Goal: Information Seeking & Learning: Learn about a topic

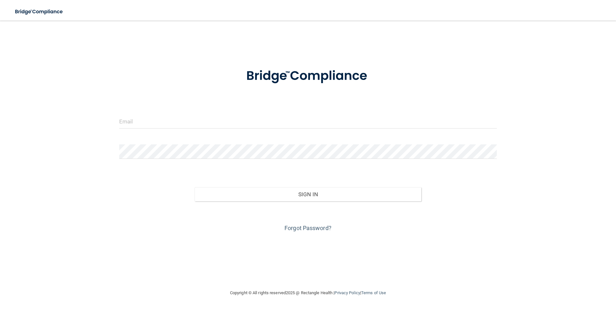
click at [115, 126] on div at bounding box center [307, 123] width 387 height 19
click at [122, 125] on input "email" at bounding box center [308, 121] width 378 height 14
type input "[PERSON_NAME][EMAIL_ADDRESS][PERSON_NAME][DOMAIN_NAME]"
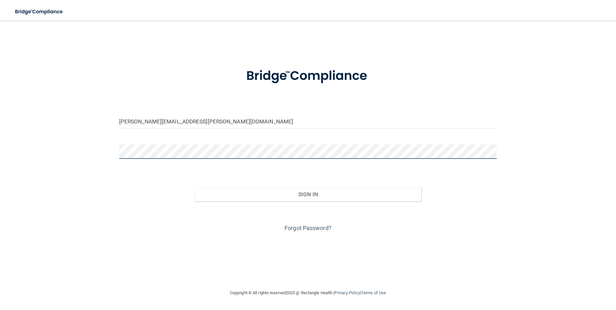
click at [195, 187] on button "Sign In" at bounding box center [308, 194] width 227 height 14
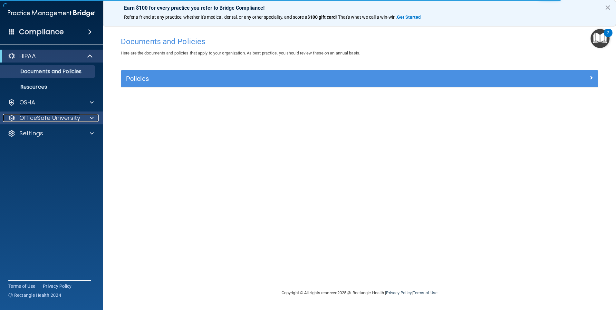
click at [78, 119] on p "OfficeSafe University" at bounding box center [49, 118] width 61 height 8
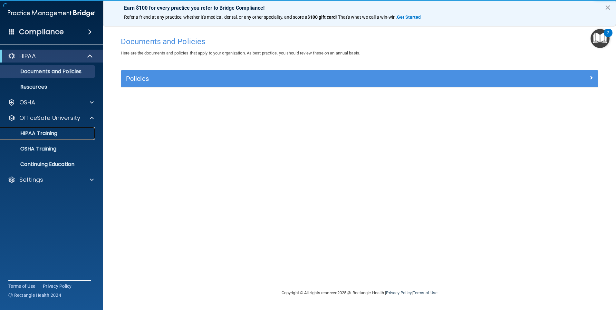
click at [52, 136] on p "HIPAA Training" at bounding box center [30, 133] width 53 height 6
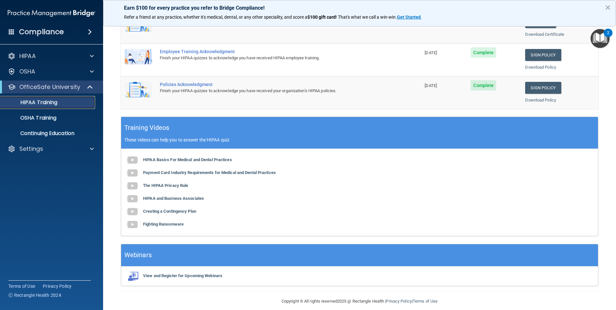
scroll to position [175, 0]
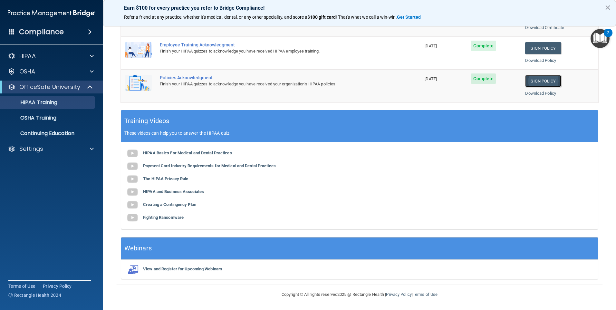
click at [525, 81] on link "Sign Policy" at bounding box center [543, 81] width 36 height 12
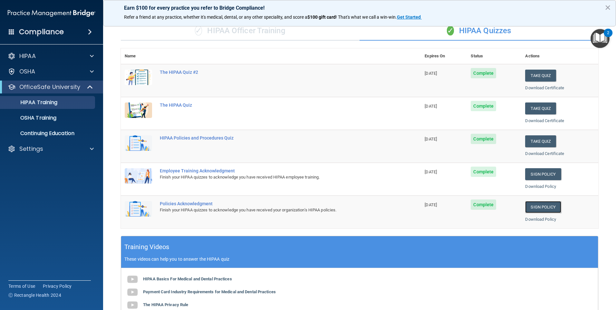
scroll to position [46, 0]
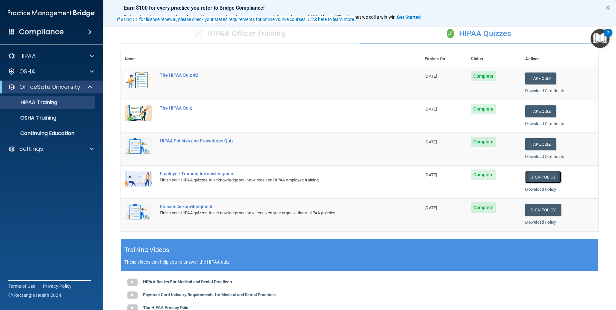
click at [538, 172] on link "Sign Policy" at bounding box center [543, 177] width 36 height 12
click at [536, 140] on button "Take Quiz" at bounding box center [540, 144] width 31 height 12
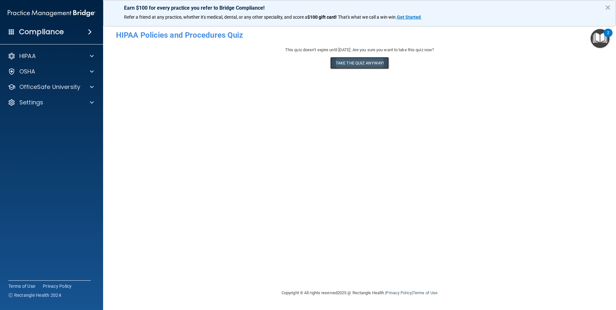
click at [372, 64] on button "Take the quiz anyway!" at bounding box center [359, 63] width 59 height 12
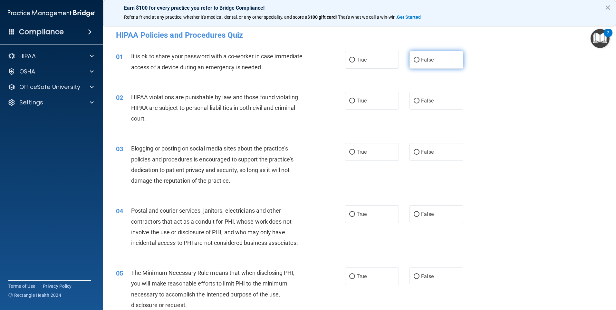
click at [425, 60] on span "False" at bounding box center [427, 60] width 13 height 6
click at [419, 60] on input "False" at bounding box center [417, 60] width 6 height 5
radio input "true"
click at [394, 89] on div "02 HIPAA violations are punishable by law and those found violating HIPAA are s…" at bounding box center [359, 110] width 497 height 52
click at [376, 106] on label "True" at bounding box center [372, 101] width 54 height 18
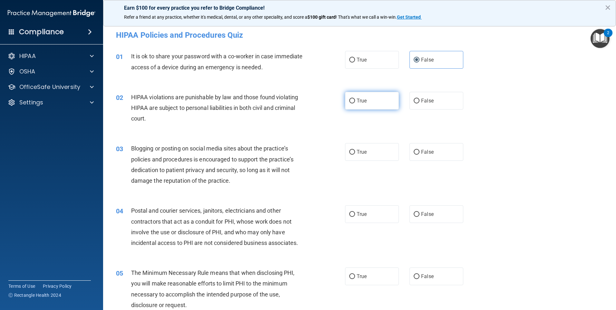
click at [355, 103] on input "True" at bounding box center [352, 101] width 6 height 5
radio input "true"
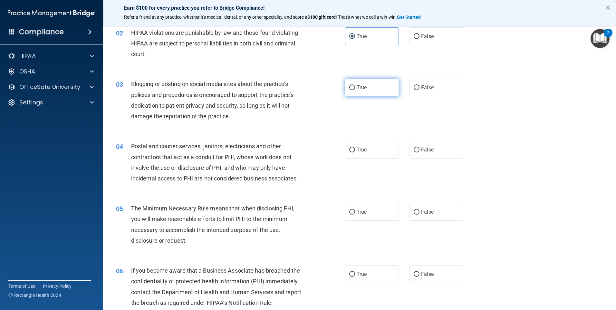
click at [371, 82] on label "True" at bounding box center [372, 88] width 54 height 18
click at [355, 85] on input "True" at bounding box center [352, 87] width 6 height 5
radio input "true"
click at [437, 79] on label "False" at bounding box center [436, 88] width 54 height 18
click at [419, 85] on input "False" at bounding box center [417, 87] width 6 height 5
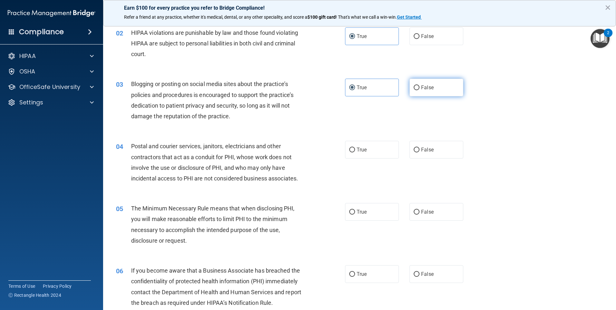
radio input "true"
radio input "false"
click at [370, 160] on div "04 Postal and courier services, janitors, electricians and other contractors th…" at bounding box center [359, 164] width 497 height 62
click at [367, 154] on label "True" at bounding box center [372, 150] width 54 height 18
click at [355, 152] on input "True" at bounding box center [352, 150] width 6 height 5
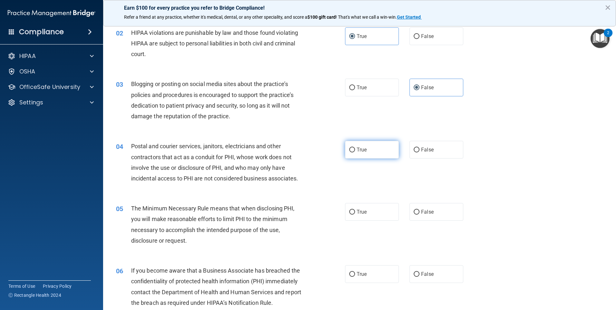
radio input "true"
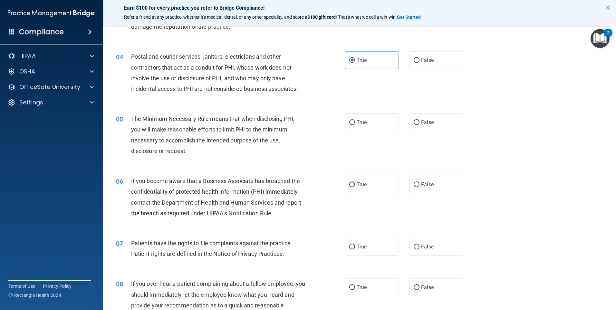
scroll to position [161, 0]
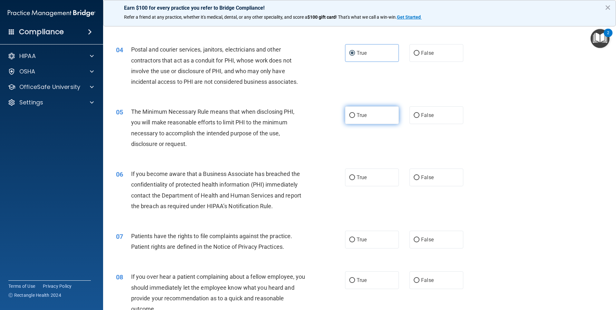
click at [350, 122] on label "True" at bounding box center [372, 115] width 54 height 18
click at [350, 118] on input "True" at bounding box center [352, 115] width 6 height 5
radio input "true"
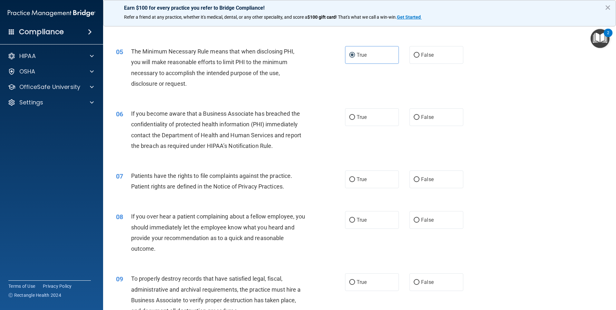
scroll to position [225, 0]
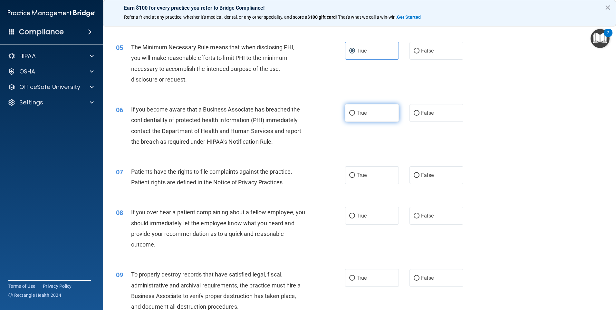
click at [349, 119] on label "True" at bounding box center [372, 113] width 54 height 18
click at [349, 116] on input "True" at bounding box center [352, 113] width 6 height 5
radio input "true"
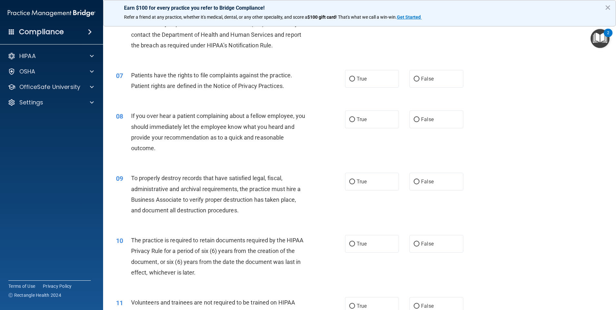
scroll to position [322, 0]
click at [372, 79] on label "True" at bounding box center [372, 79] width 54 height 18
click at [355, 79] on input "True" at bounding box center [352, 78] width 6 height 5
radio input "true"
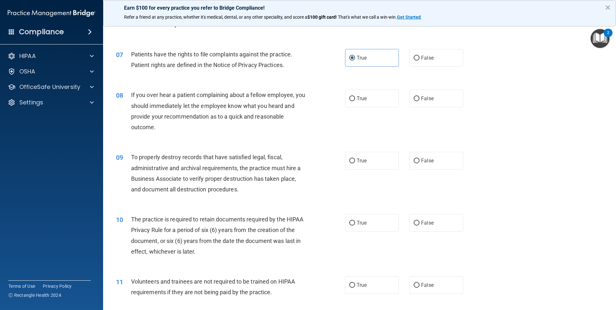
scroll to position [354, 0]
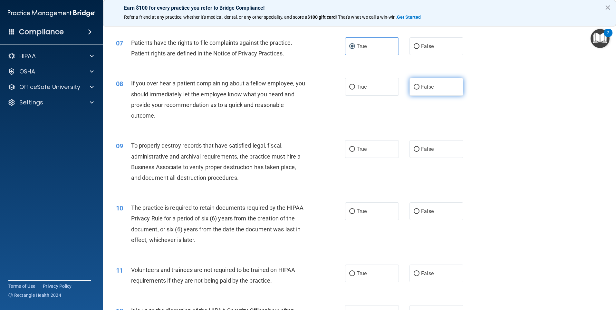
click at [433, 82] on label "False" at bounding box center [436, 87] width 54 height 18
click at [419, 85] on input "False" at bounding box center [417, 87] width 6 height 5
radio input "true"
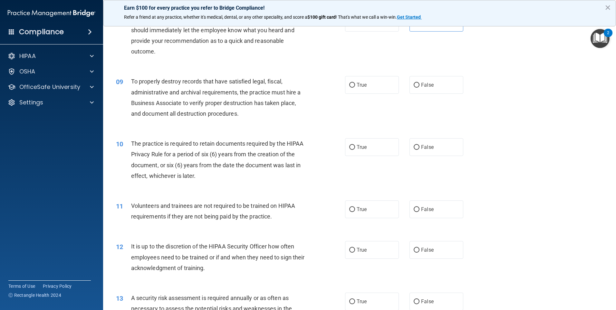
scroll to position [419, 0]
click at [414, 82] on input "False" at bounding box center [417, 84] width 6 height 5
radio input "true"
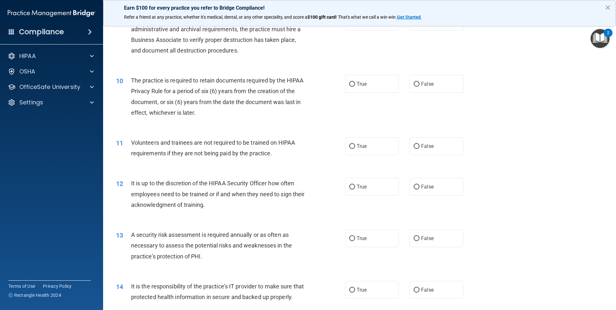
scroll to position [483, 0]
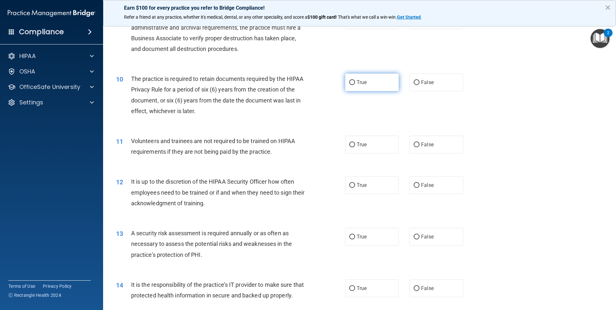
click at [370, 89] on label "True" at bounding box center [372, 82] width 54 height 18
click at [355, 85] on input "True" at bounding box center [352, 82] width 6 height 5
radio input "true"
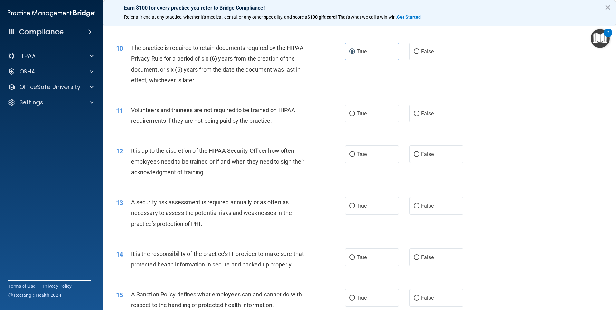
scroll to position [515, 0]
click at [428, 109] on label "False" at bounding box center [436, 112] width 54 height 18
click at [419, 110] on input "False" at bounding box center [417, 112] width 6 height 5
radio input "true"
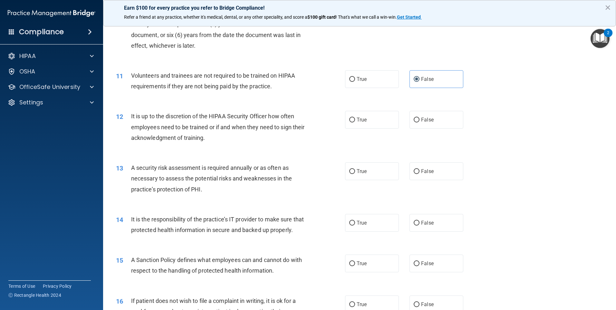
scroll to position [580, 0]
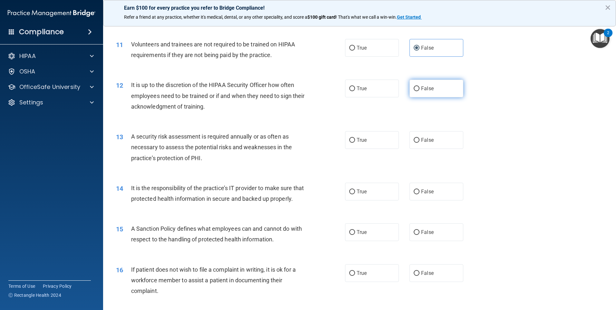
click at [411, 92] on label "False" at bounding box center [436, 89] width 54 height 18
click at [414, 91] on input "False" at bounding box center [417, 88] width 6 height 5
radio input "true"
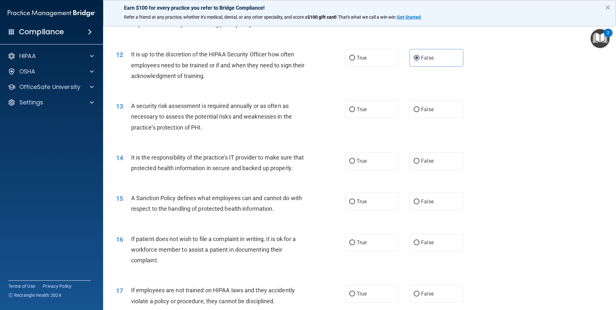
scroll to position [644, 0]
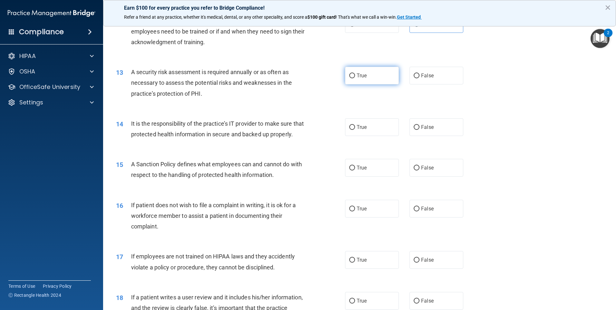
click at [368, 79] on label "True" at bounding box center [372, 76] width 54 height 18
click at [355, 78] on input "True" at bounding box center [352, 75] width 6 height 5
radio input "true"
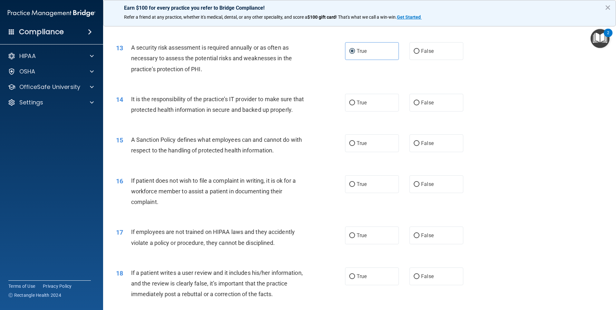
scroll to position [709, 0]
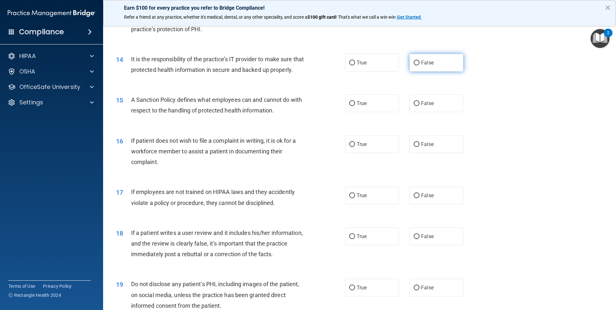
click at [409, 61] on label "False" at bounding box center [436, 63] width 54 height 18
click at [414, 61] on input "False" at bounding box center [417, 63] width 6 height 5
radio input "true"
click at [396, 112] on label "True" at bounding box center [372, 103] width 54 height 18
click at [355, 106] on input "True" at bounding box center [352, 103] width 6 height 5
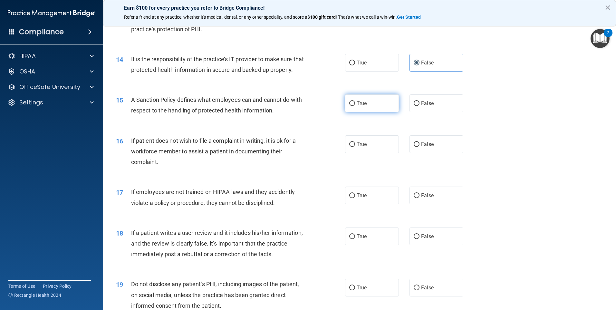
radio input "true"
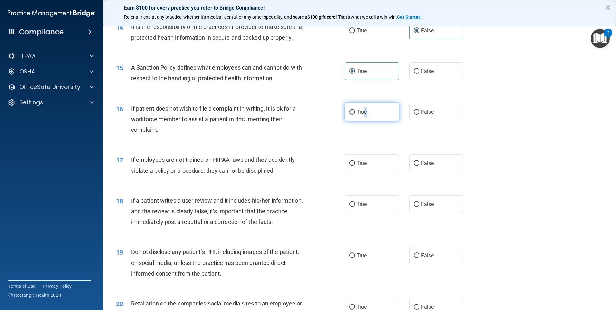
click at [363, 115] on span "True" at bounding box center [362, 112] width 10 height 6
drag, startPoint x: 363, startPoint y: 122, endPoint x: 351, endPoint y: 125, distance: 12.6
click at [351, 115] on input "True" at bounding box center [352, 112] width 6 height 5
radio input "true"
click at [418, 169] on label "False" at bounding box center [436, 163] width 54 height 18
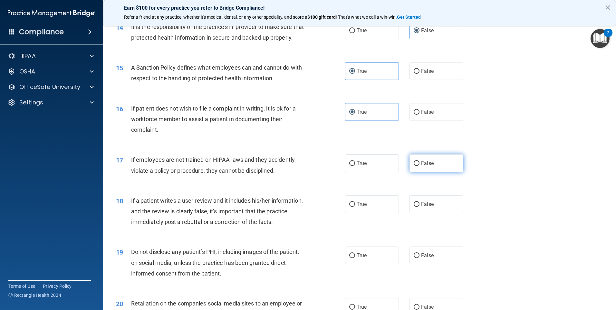
click at [418, 166] on input "False" at bounding box center [417, 163] width 6 height 5
radio input "true"
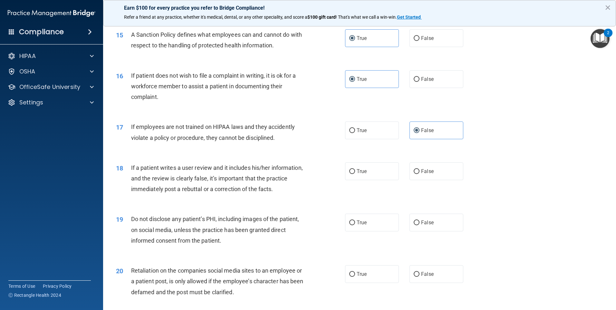
scroll to position [805, 0]
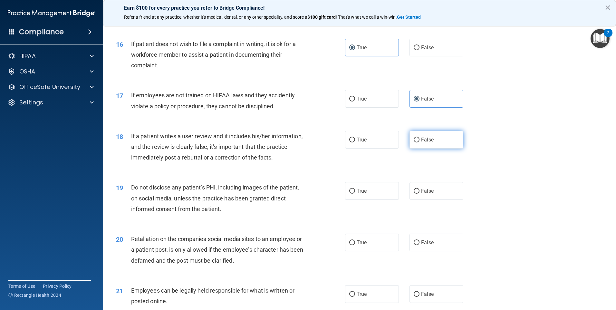
click at [417, 148] on label "False" at bounding box center [436, 140] width 54 height 18
click at [417, 142] on input "False" at bounding box center [417, 140] width 6 height 5
radio input "true"
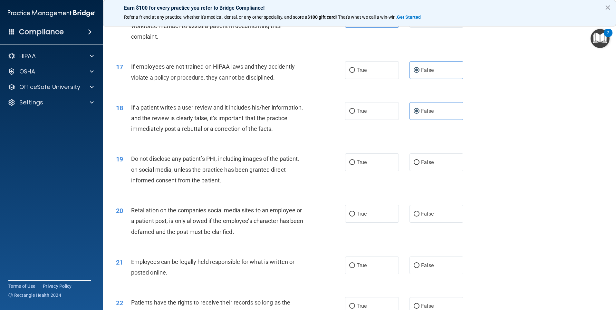
scroll to position [870, 0]
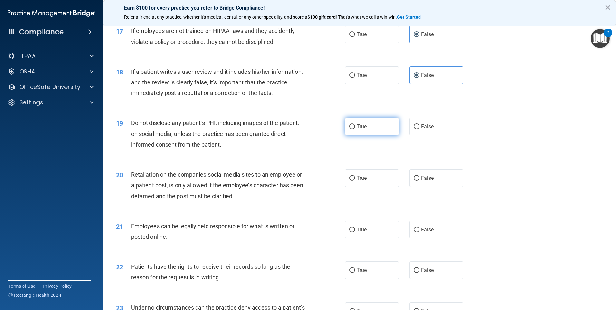
click at [360, 129] on span "True" at bounding box center [362, 126] width 10 height 6
click at [355, 129] on input "True" at bounding box center [352, 126] width 6 height 5
radio input "true"
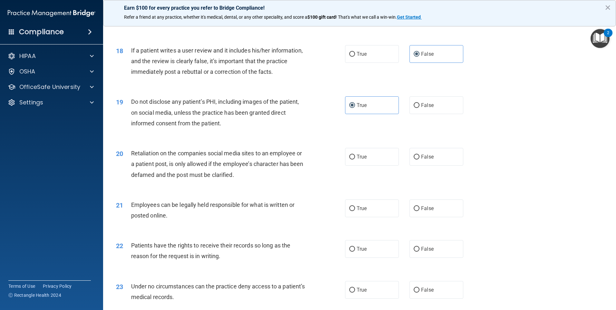
scroll to position [934, 0]
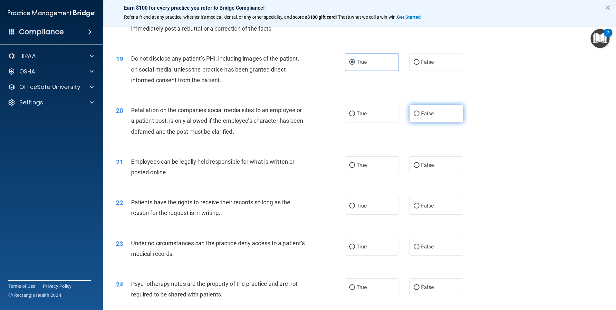
click at [427, 117] on span "False" at bounding box center [427, 113] width 13 height 6
click at [419, 116] on input "False" at bounding box center [417, 113] width 6 height 5
radio input "true"
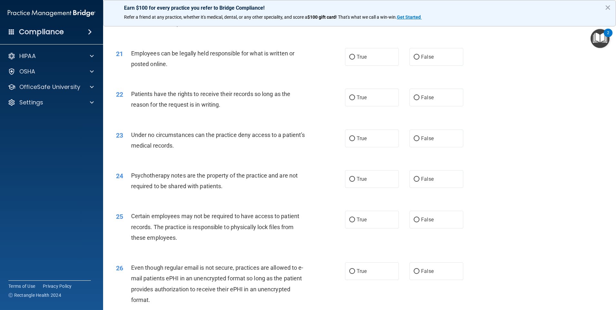
scroll to position [1031, 0]
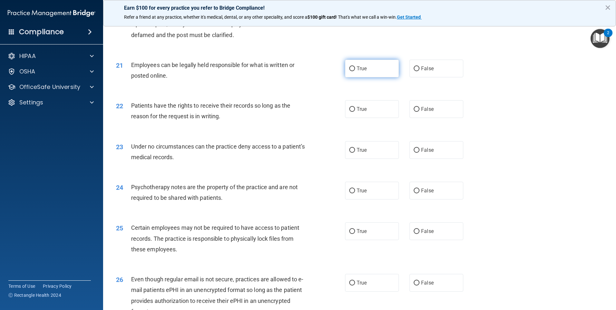
click at [376, 77] on label "True" at bounding box center [372, 69] width 54 height 18
click at [355, 71] on input "True" at bounding box center [352, 68] width 6 height 5
radio input "true"
click at [346, 118] on label "True" at bounding box center [372, 109] width 54 height 18
click at [349, 112] on input "True" at bounding box center [352, 109] width 6 height 5
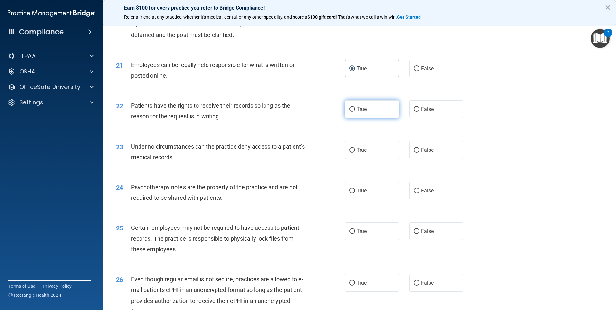
radio input "true"
drag, startPoint x: 428, startPoint y: 107, endPoint x: 427, endPoint y: 111, distance: 4.4
click at [428, 107] on div "22 Patients have the rights to receive their records so long as the reason for …" at bounding box center [359, 112] width 497 height 41
click at [427, 111] on label "False" at bounding box center [436, 109] width 54 height 18
click at [419, 111] on input "False" at bounding box center [417, 109] width 6 height 5
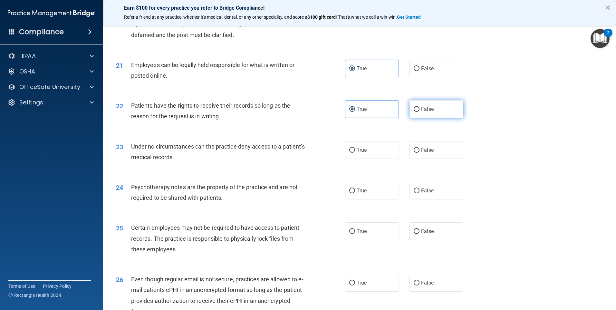
radio input "true"
radio input "false"
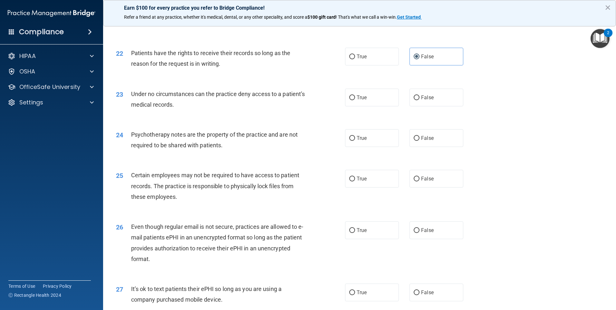
scroll to position [1095, 0]
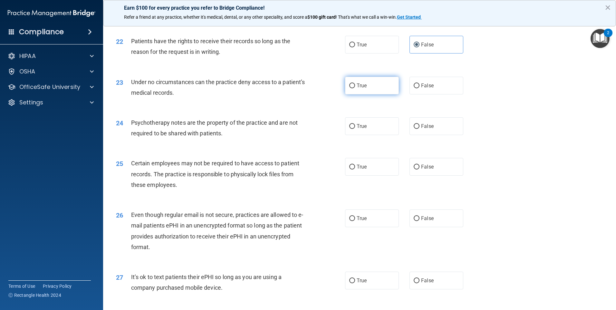
click at [368, 94] on label "True" at bounding box center [372, 86] width 54 height 18
click at [355, 88] on input "True" at bounding box center [352, 85] width 6 height 5
radio input "true"
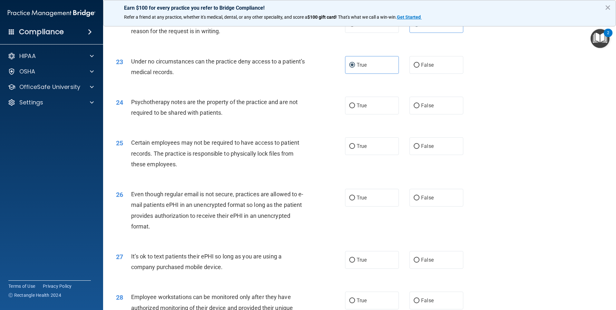
scroll to position [1127, 0]
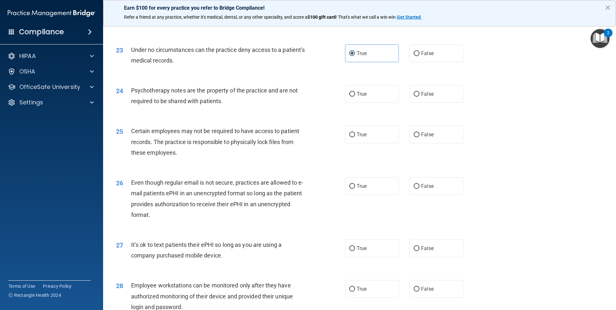
click at [406, 118] on div "24 Psychotherapy notes are the property of the practice and are not required to…" at bounding box center [359, 97] width 497 height 41
click at [422, 97] on span "False" at bounding box center [427, 94] width 13 height 6
click at [419, 97] on input "False" at bounding box center [417, 94] width 6 height 5
radio input "true"
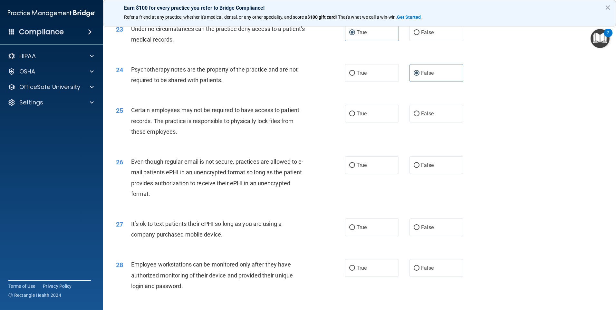
scroll to position [1160, 0]
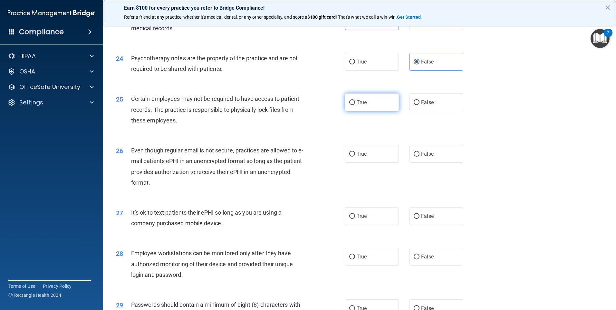
click at [379, 111] on label "True" at bounding box center [372, 102] width 54 height 18
click at [355, 105] on input "True" at bounding box center [352, 102] width 6 height 5
radio input "true"
click at [366, 163] on label "True" at bounding box center [372, 154] width 54 height 18
click at [355, 157] on input "True" at bounding box center [352, 154] width 6 height 5
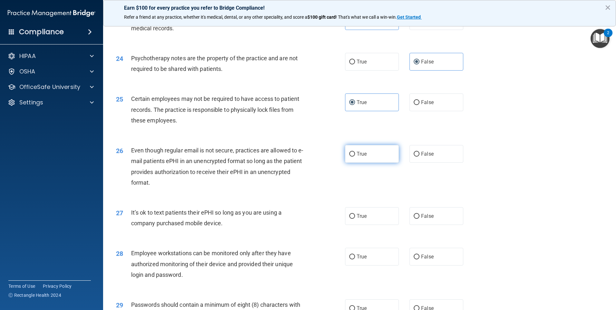
radio input "true"
click at [391, 225] on label "True" at bounding box center [372, 216] width 54 height 18
click at [355, 219] on input "True" at bounding box center [352, 216] width 6 height 5
radio input "true"
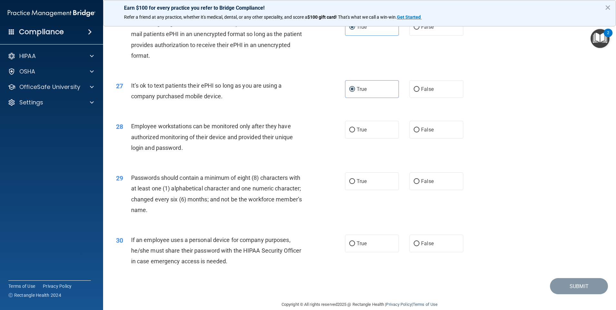
scroll to position [1288, 0]
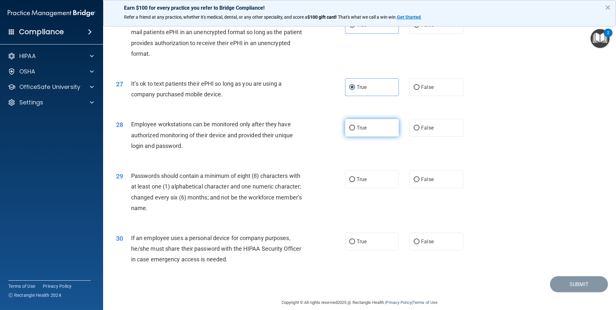
click at [378, 137] on label "True" at bounding box center [372, 128] width 54 height 18
click at [355, 130] on input "True" at bounding box center [352, 128] width 6 height 5
radio input "true"
click at [337, 194] on div "29 Passwords should contain a minimum of eight (8) characters with at least one…" at bounding box center [230, 193] width 248 height 46
click at [359, 182] on span "True" at bounding box center [362, 179] width 10 height 6
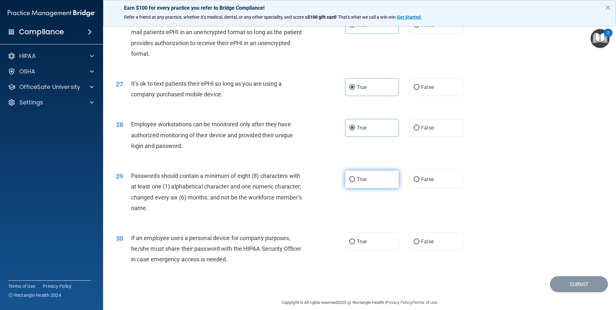
click at [355, 182] on input "True" at bounding box center [352, 179] width 6 height 5
radio input "true"
click at [426, 133] on label "False" at bounding box center [436, 128] width 54 height 18
click at [419, 130] on input "False" at bounding box center [417, 128] width 6 height 5
radio input "true"
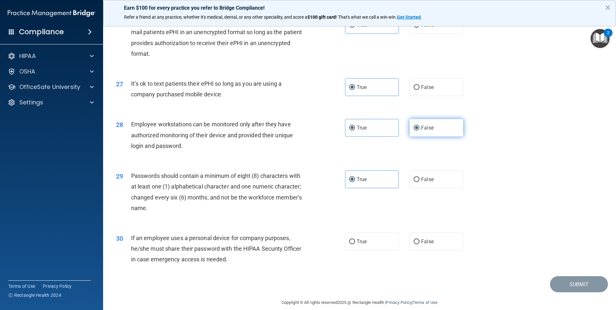
radio input "false"
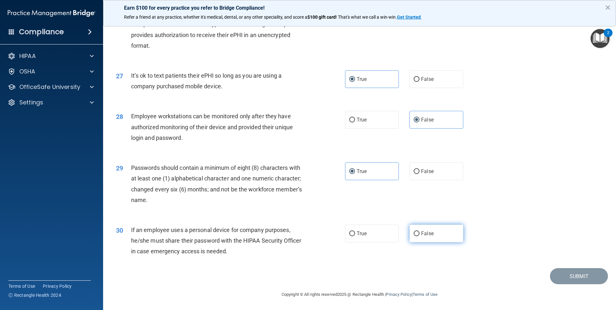
click at [428, 234] on span "False" at bounding box center [427, 233] width 13 height 6
click at [419, 234] on input "False" at bounding box center [417, 233] width 6 height 5
radio input "true"
click at [575, 282] on button "Submit" at bounding box center [579, 276] width 58 height 16
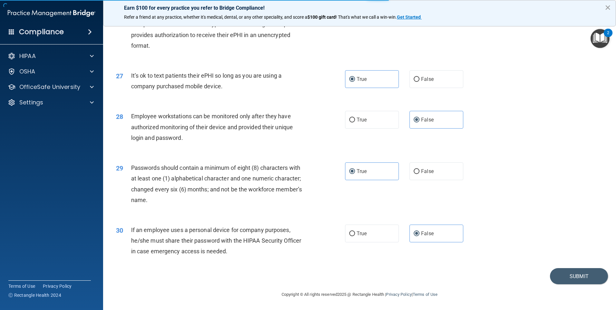
click at [608, 5] on button "×" at bounding box center [608, 7] width 6 height 10
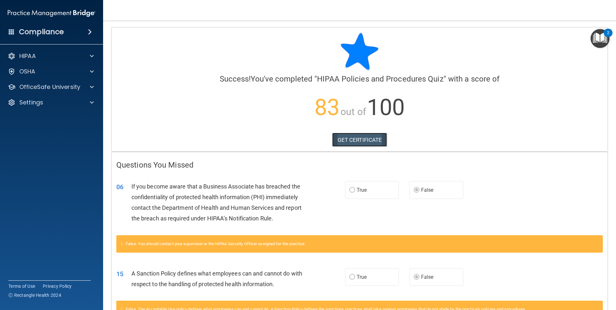
click at [340, 136] on link "GET CERTIFICATE" at bounding box center [359, 140] width 55 height 14
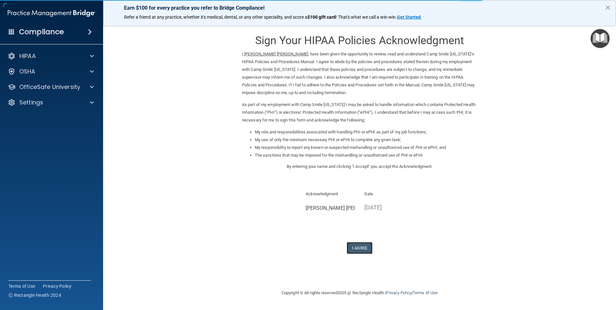
click at [372, 247] on button "I Agree" at bounding box center [360, 248] width 26 height 12
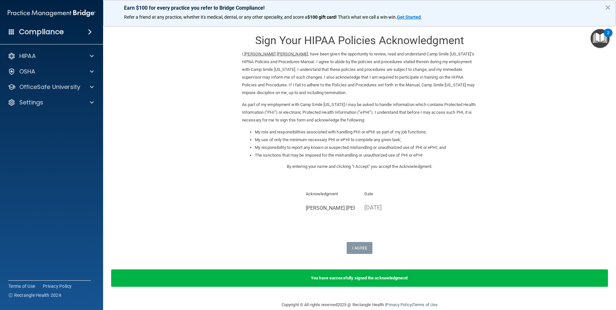
click at [611, 10] on div "Earn $100 for every practice you refer to Bridge Compliance! Refer a friend at …" at bounding box center [359, 13] width 513 height 26
click at [608, 8] on button "×" at bounding box center [608, 7] width 6 height 10
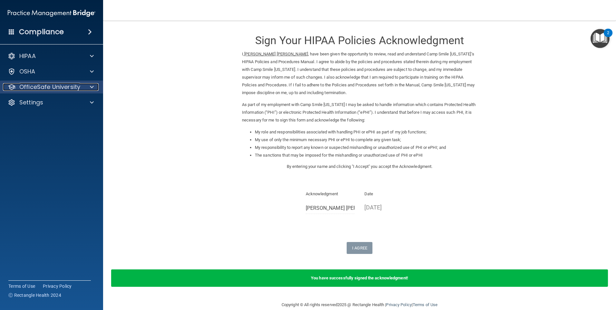
click at [64, 86] on p "OfficeSafe University" at bounding box center [49, 87] width 61 height 8
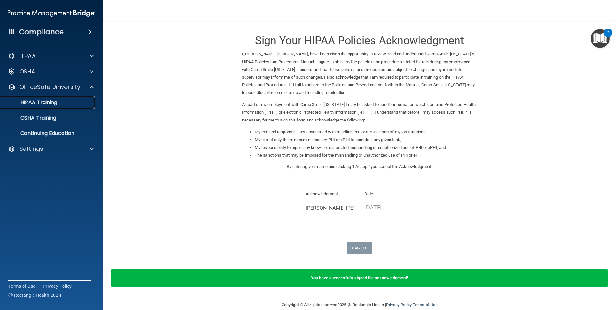
click at [61, 103] on div "HIPAA Training" at bounding box center [48, 102] width 88 height 6
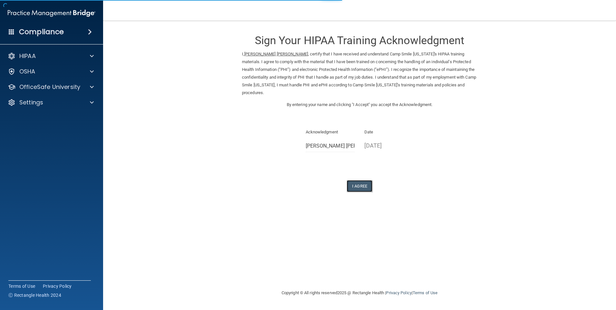
click at [357, 186] on button "I Agree" at bounding box center [360, 186] width 26 height 12
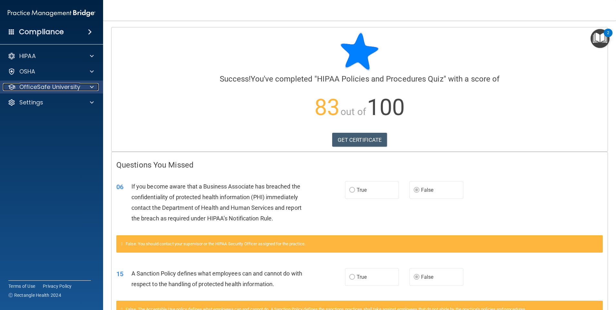
click at [73, 88] on p "OfficeSafe University" at bounding box center [49, 87] width 61 height 8
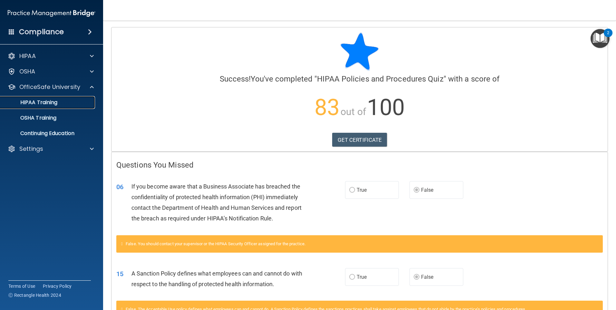
click at [38, 105] on p "HIPAA Training" at bounding box center [30, 102] width 53 height 6
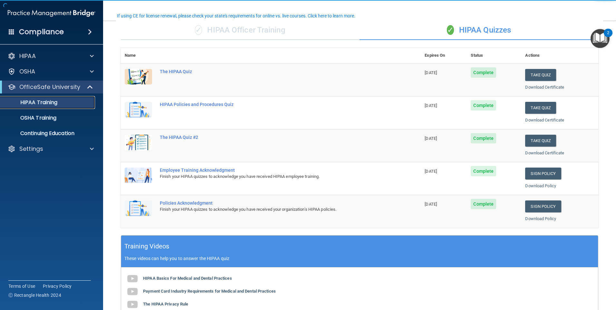
scroll to position [64, 0]
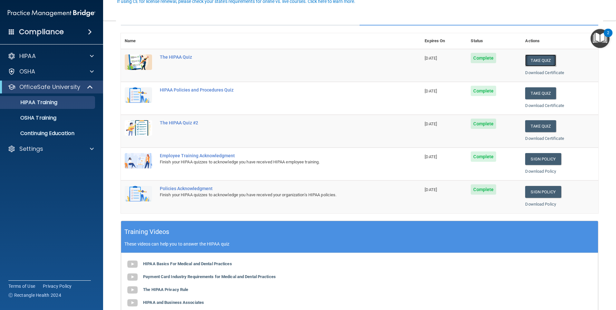
click at [529, 60] on button "Take Quiz" at bounding box center [540, 60] width 31 height 12
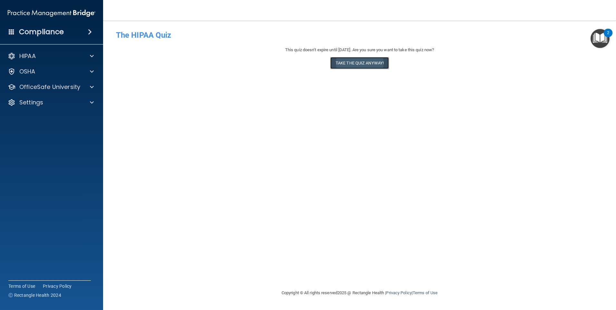
click at [363, 63] on button "Take the quiz anyway!" at bounding box center [359, 63] width 59 height 12
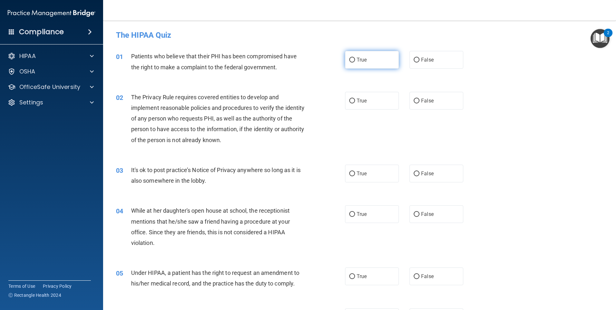
click at [377, 58] on label "True" at bounding box center [372, 60] width 54 height 18
click at [355, 58] on input "True" at bounding box center [352, 60] width 6 height 5
radio input "true"
click at [357, 101] on span "True" at bounding box center [362, 101] width 10 height 6
click at [355, 101] on input "True" at bounding box center [352, 101] width 6 height 5
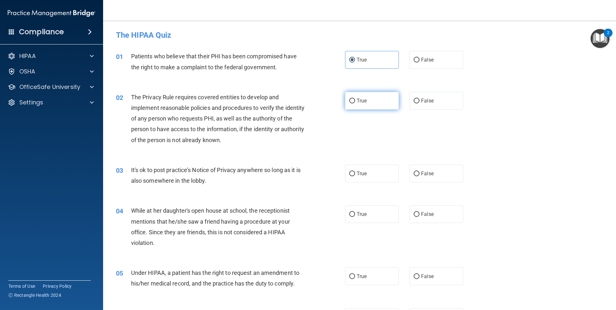
radio input "true"
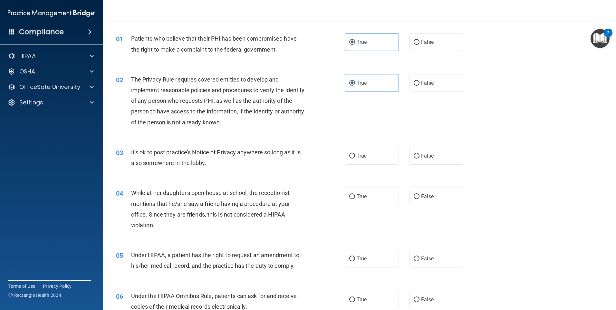
scroll to position [64, 0]
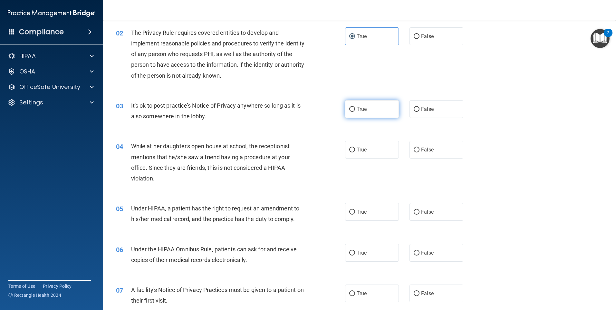
click at [363, 112] on label "True" at bounding box center [372, 109] width 54 height 18
click at [355, 112] on input "True" at bounding box center [352, 109] width 6 height 5
radio input "true"
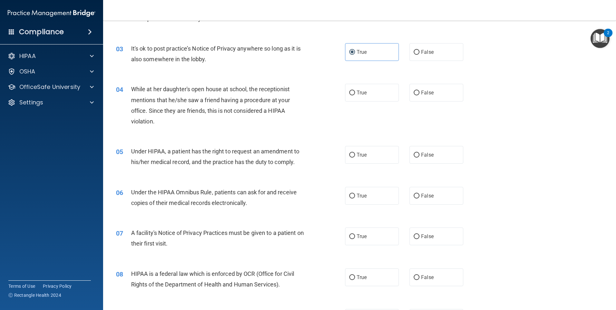
scroll to position [129, 0]
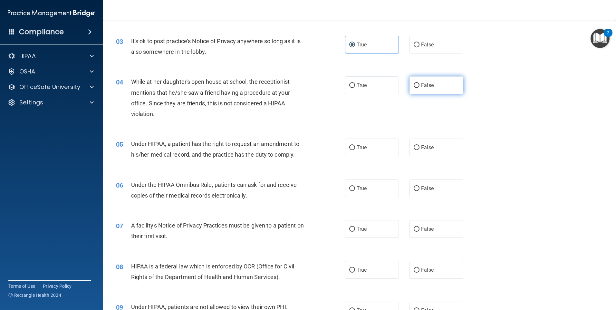
click at [416, 83] on label "False" at bounding box center [436, 85] width 54 height 18
click at [416, 83] on input "False" at bounding box center [417, 85] width 6 height 5
radio input "true"
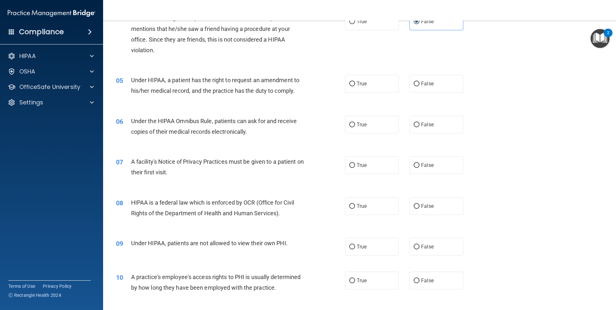
scroll to position [193, 0]
click at [364, 91] on label "True" at bounding box center [372, 83] width 54 height 18
click at [355, 86] on input "True" at bounding box center [352, 83] width 6 height 5
radio input "true"
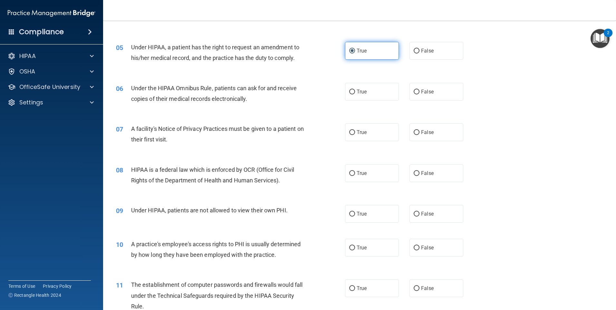
scroll to position [258, 0]
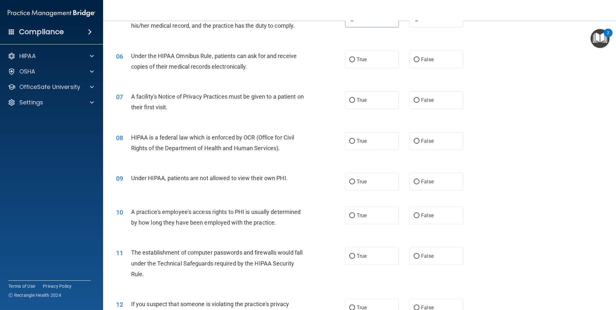
click at [339, 56] on div "06 Under the HIPAA Omnibus Rule, patients can ask for and receive copies of the…" at bounding box center [230, 63] width 248 height 24
click at [349, 58] on input "True" at bounding box center [352, 59] width 6 height 5
radio input "true"
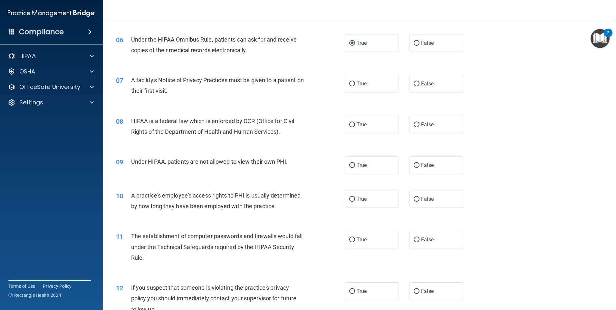
scroll to position [290, 0]
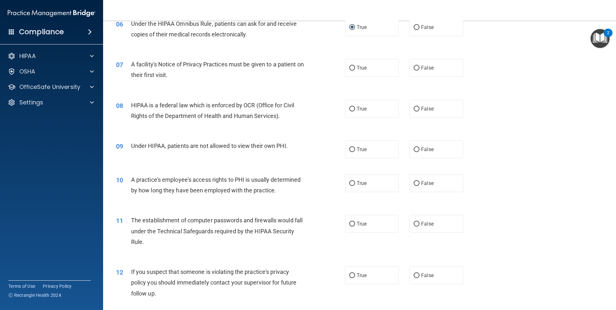
click at [355, 80] on div "07 A facility's Notice of Privacy Practices must be given to a patient on their…" at bounding box center [359, 71] width 497 height 41
click at [361, 71] on label "True" at bounding box center [372, 68] width 54 height 18
click at [355, 71] on input "True" at bounding box center [352, 68] width 6 height 5
radio input "true"
click at [360, 109] on span "True" at bounding box center [362, 109] width 10 height 6
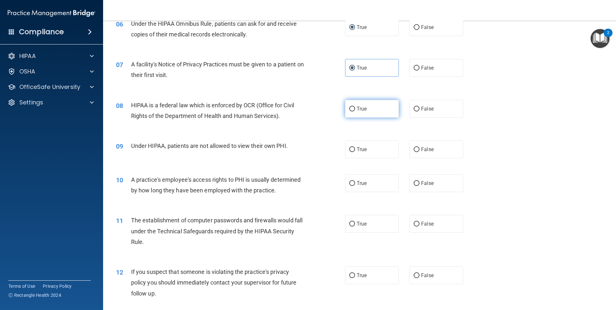
click at [355, 109] on input "True" at bounding box center [352, 109] width 6 height 5
radio input "true"
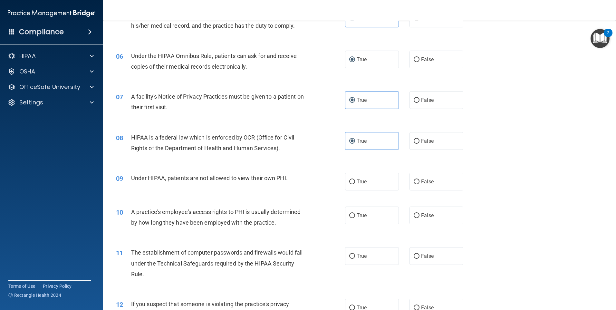
scroll to position [225, 0]
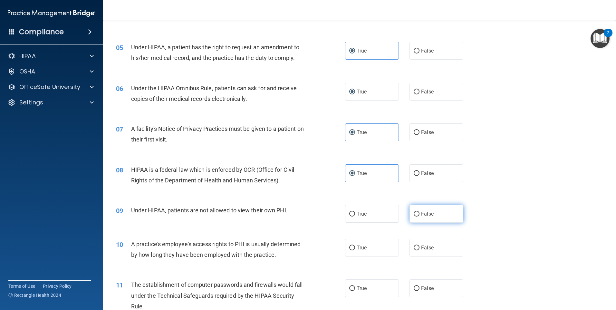
click at [415, 216] on input "False" at bounding box center [417, 214] width 6 height 5
radio input "true"
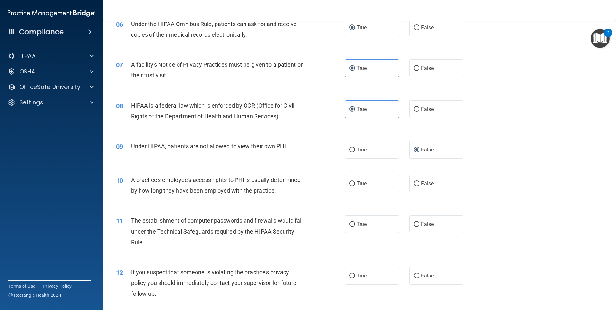
scroll to position [290, 0]
drag, startPoint x: 444, startPoint y: 163, endPoint x: 442, endPoint y: 170, distance: 8.0
drag, startPoint x: 442, startPoint y: 170, endPoint x: 438, endPoint y: 178, distance: 8.9
click at [438, 178] on label "False" at bounding box center [436, 183] width 54 height 18
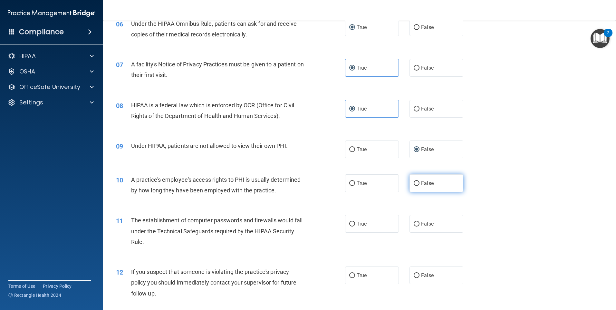
click at [419, 181] on input "False" at bounding box center [417, 183] width 6 height 5
radio input "true"
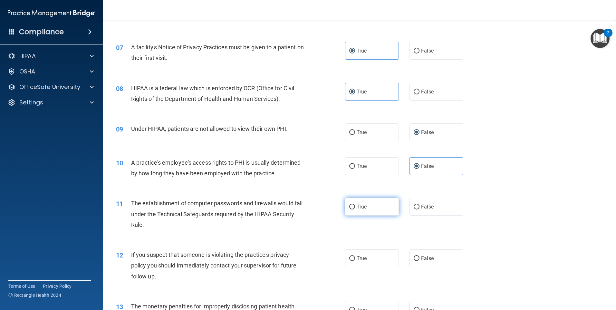
scroll to position [322, 0]
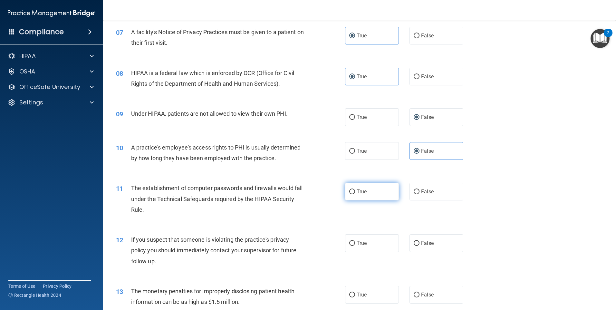
click at [373, 194] on label "True" at bounding box center [372, 192] width 54 height 18
click at [355, 194] on input "True" at bounding box center [352, 191] width 6 height 5
radio input "true"
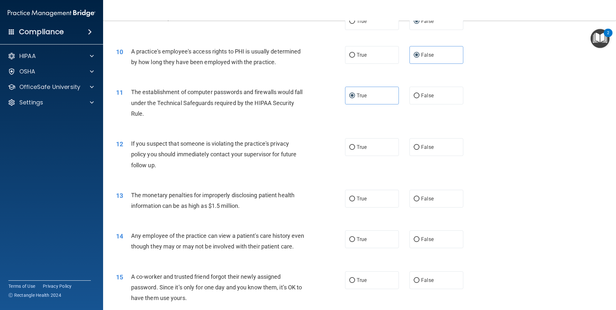
scroll to position [419, 0]
click at [357, 143] on span "True" at bounding box center [362, 146] width 10 height 6
click at [355, 144] on input "True" at bounding box center [352, 146] width 6 height 5
radio input "true"
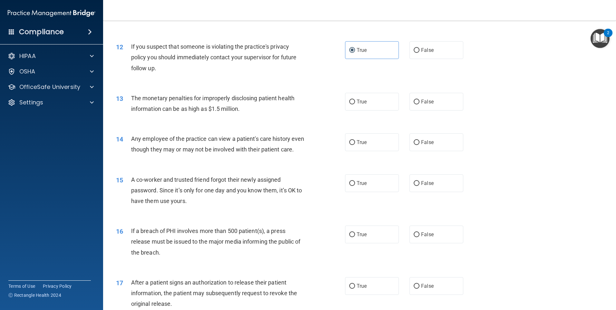
scroll to position [515, 0]
click at [370, 103] on label "True" at bounding box center [372, 101] width 54 height 18
click at [355, 103] on input "True" at bounding box center [352, 101] width 6 height 5
radio input "true"
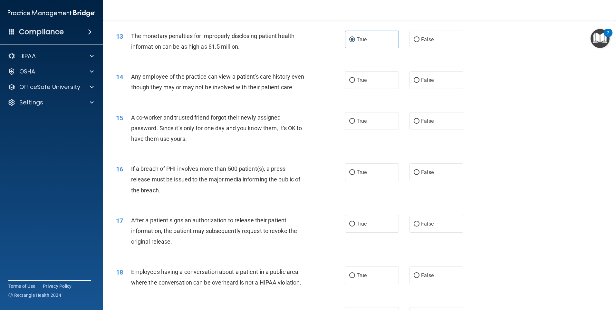
scroll to position [580, 0]
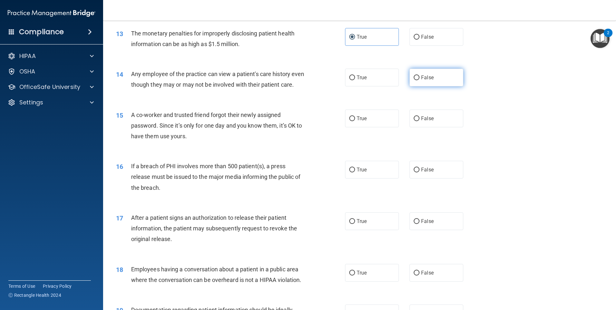
click at [426, 82] on label "False" at bounding box center [436, 78] width 54 height 18
click at [419, 80] on input "False" at bounding box center [417, 77] width 6 height 5
radio input "true"
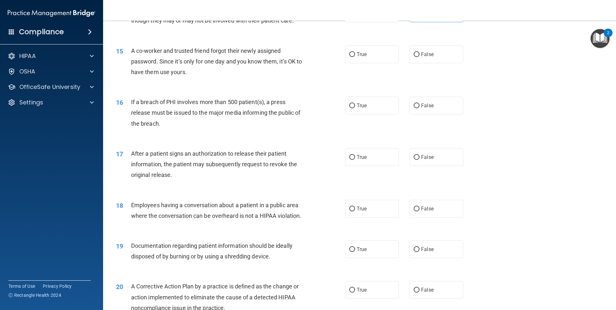
scroll to position [644, 0]
click at [461, 61] on div "True False" at bounding box center [409, 54] width 129 height 18
click at [450, 63] on label "False" at bounding box center [436, 54] width 54 height 18
click at [419, 57] on input "False" at bounding box center [417, 54] width 6 height 5
radio input "true"
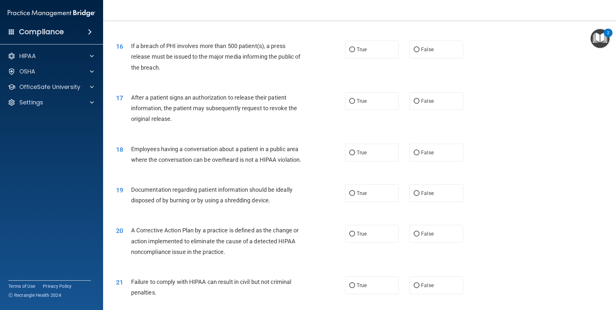
scroll to position [709, 0]
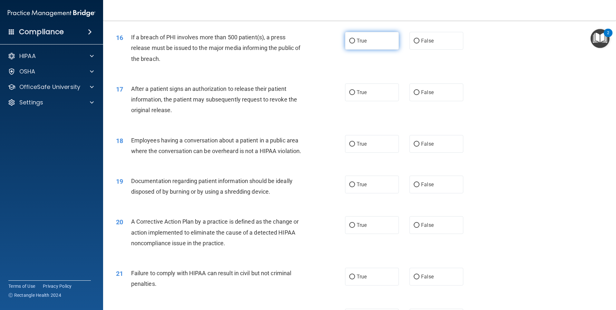
click at [363, 50] on label "True" at bounding box center [372, 41] width 54 height 18
click at [355, 43] on input "True" at bounding box center [352, 41] width 6 height 5
radio input "true"
click at [346, 101] on label "True" at bounding box center [372, 92] width 54 height 18
click at [349, 95] on input "True" at bounding box center [352, 92] width 6 height 5
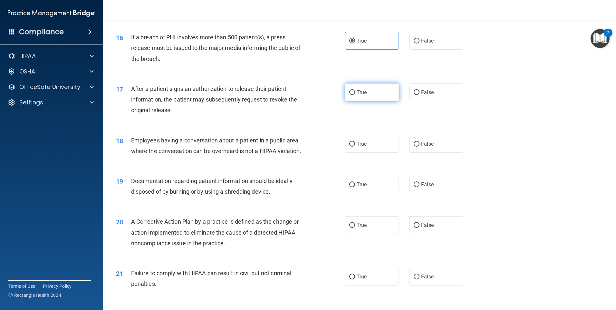
radio input "true"
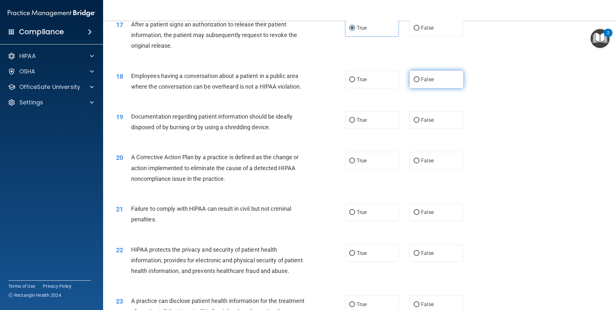
drag, startPoint x: 417, startPoint y: 82, endPoint x: 418, endPoint y: 86, distance: 4.4
click at [417, 82] on label "False" at bounding box center [436, 80] width 54 height 18
click at [417, 82] on input "False" at bounding box center [417, 79] width 6 height 5
radio input "true"
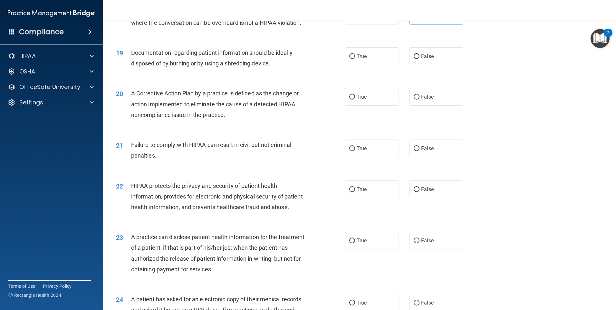
scroll to position [837, 0]
click at [387, 64] on label "True" at bounding box center [372, 56] width 54 height 18
click at [355, 58] on input "True" at bounding box center [352, 55] width 6 height 5
radio input "true"
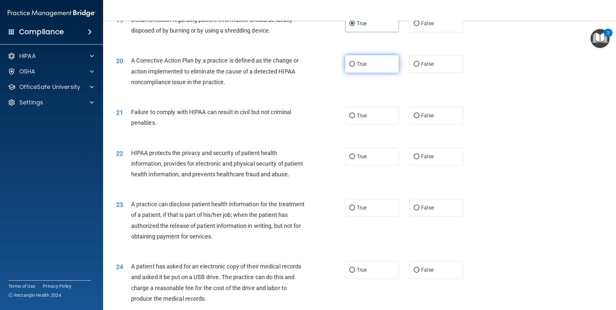
click at [371, 73] on label "True" at bounding box center [372, 64] width 54 height 18
click at [355, 67] on input "True" at bounding box center [352, 64] width 6 height 5
radio input "true"
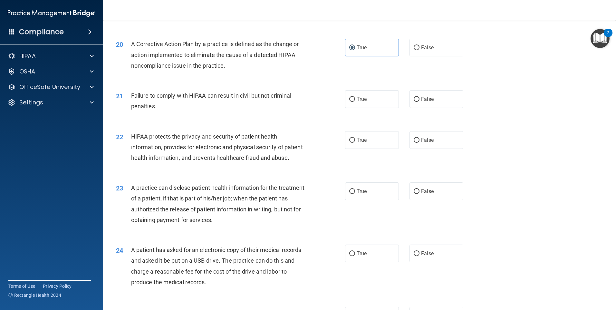
scroll to position [902, 0]
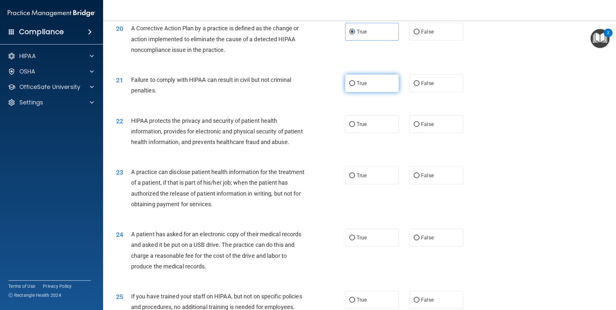
click at [358, 86] on span "True" at bounding box center [362, 83] width 10 height 6
click at [355, 86] on input "True" at bounding box center [352, 83] width 6 height 5
radio input "true"
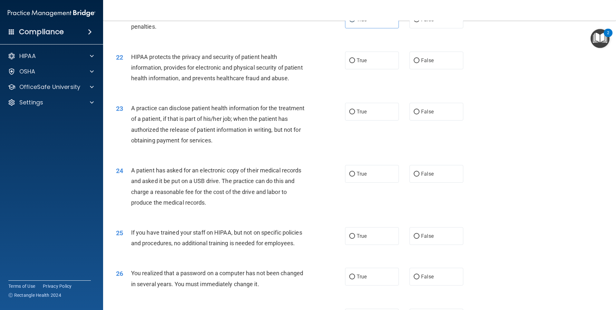
scroll to position [966, 0]
click at [429, 28] on label "False" at bounding box center [436, 19] width 54 height 18
click at [419, 22] on input "False" at bounding box center [417, 19] width 6 height 5
radio input "true"
radio input "false"
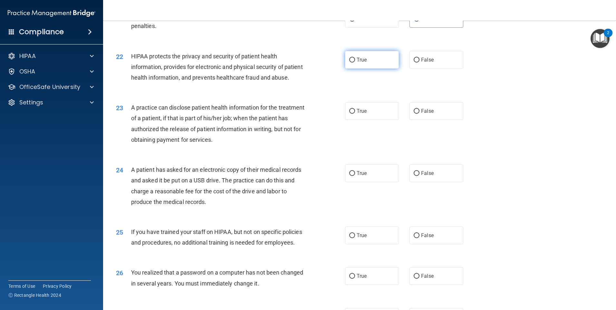
click at [377, 66] on label "True" at bounding box center [372, 60] width 54 height 18
click at [355, 62] on input "True" at bounding box center [352, 60] width 6 height 5
radio input "true"
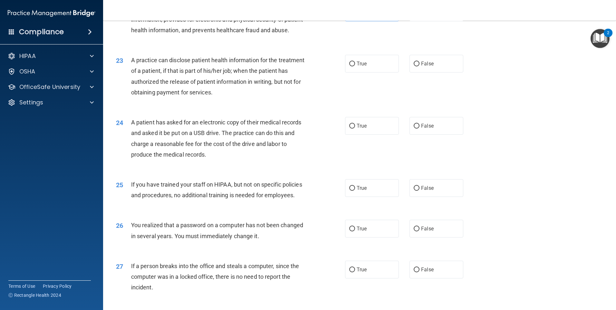
scroll to position [998, 0]
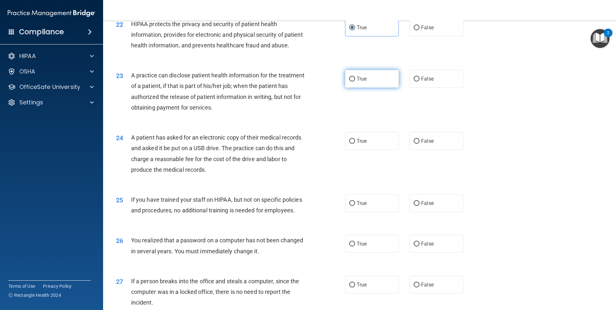
click at [346, 88] on label "True" at bounding box center [372, 79] width 54 height 18
click at [349, 81] on input "True" at bounding box center [352, 79] width 6 height 5
radio input "true"
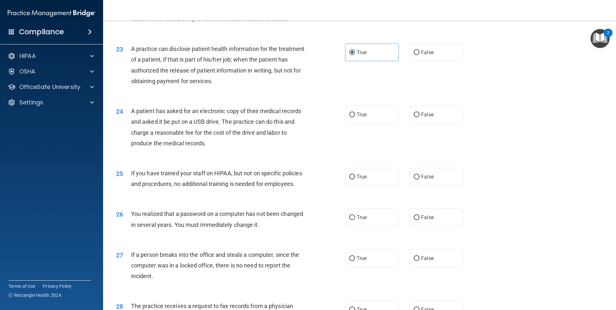
scroll to position [1063, 0]
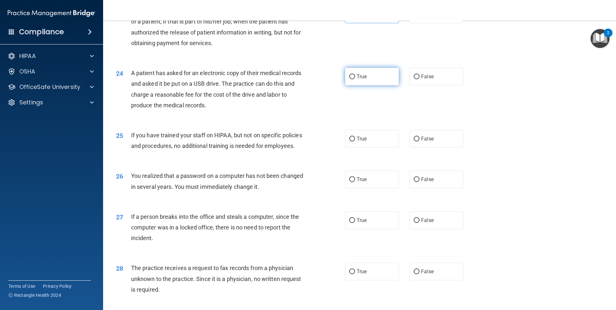
click at [349, 79] on input "True" at bounding box center [352, 76] width 6 height 5
radio input "true"
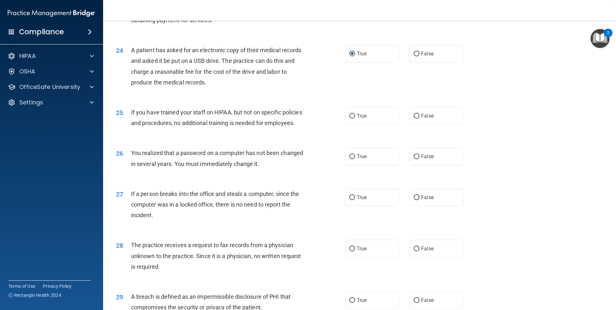
scroll to position [1095, 0]
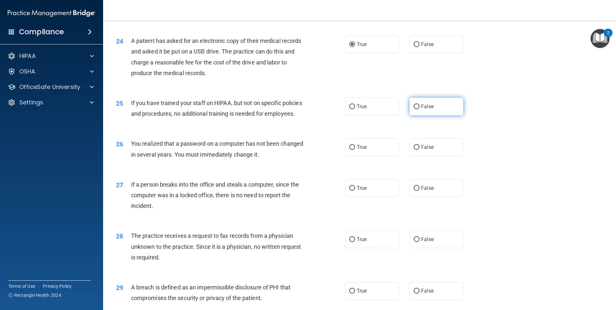
click at [414, 109] on input "False" at bounding box center [417, 106] width 6 height 5
radio input "true"
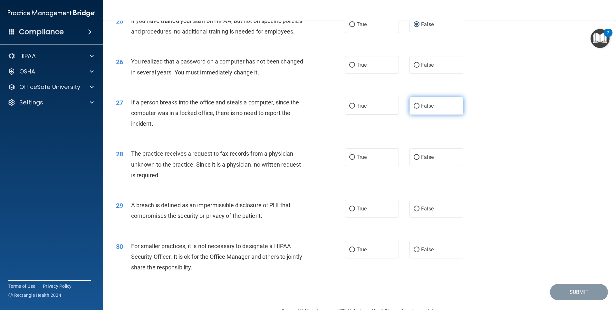
scroll to position [1192, 0]
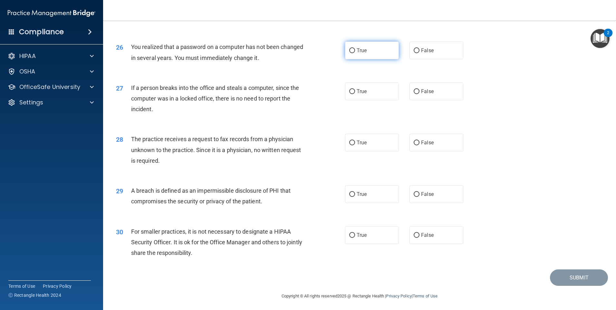
click at [375, 59] on label "True" at bounding box center [372, 51] width 54 height 18
click at [355, 53] on input "True" at bounding box center [352, 50] width 6 height 5
radio input "true"
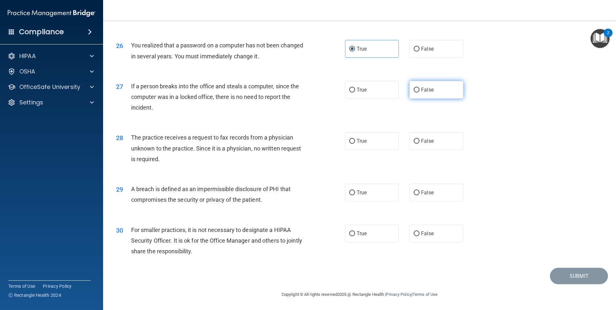
click at [432, 93] on label "False" at bounding box center [436, 90] width 54 height 18
click at [419, 92] on input "False" at bounding box center [417, 90] width 6 height 5
radio input "true"
click at [426, 139] on span "False" at bounding box center [427, 141] width 13 height 6
click at [419, 139] on input "False" at bounding box center [417, 141] width 6 height 5
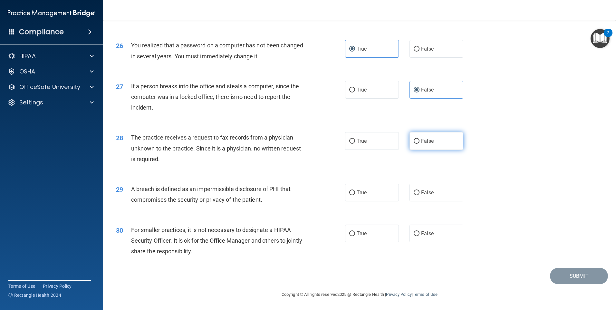
radio input "true"
click at [377, 201] on label "True" at bounding box center [372, 193] width 54 height 18
click at [355, 195] on input "True" at bounding box center [352, 192] width 6 height 5
radio input "true"
click at [409, 230] on label "False" at bounding box center [436, 234] width 54 height 18
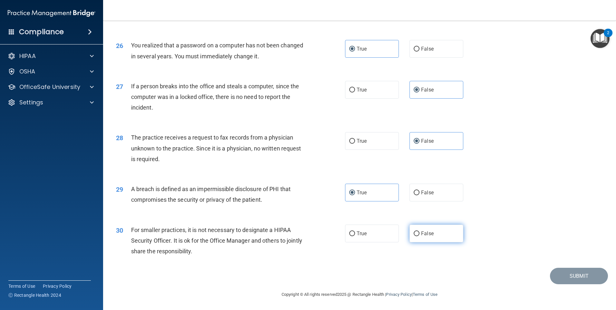
click at [414, 231] on input "False" at bounding box center [417, 233] width 6 height 5
radio input "true"
click at [555, 277] on button "Submit" at bounding box center [579, 276] width 58 height 16
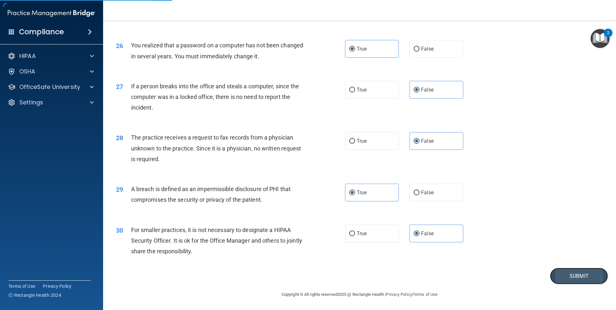
click at [550, 271] on button "Submit" at bounding box center [579, 276] width 58 height 16
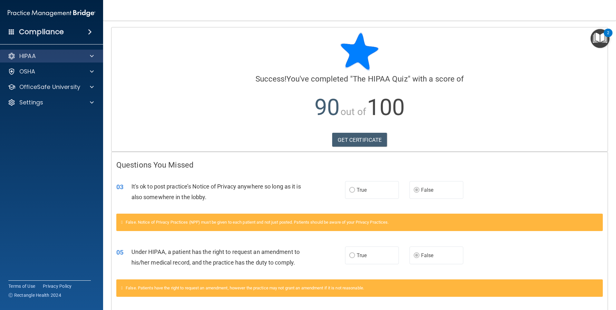
click at [30, 62] on div "HIPAA" at bounding box center [51, 56] width 103 height 13
click at [91, 58] on span at bounding box center [92, 56] width 4 height 8
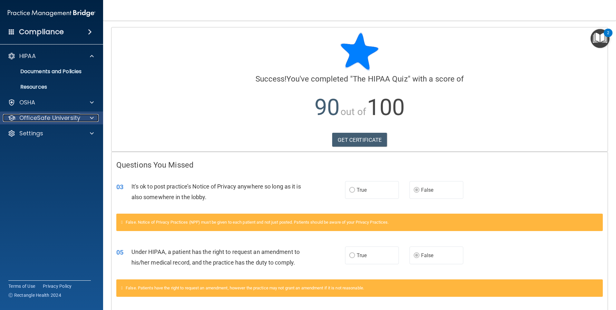
click at [82, 121] on div "OfficeSafe University" at bounding box center [43, 118] width 80 height 8
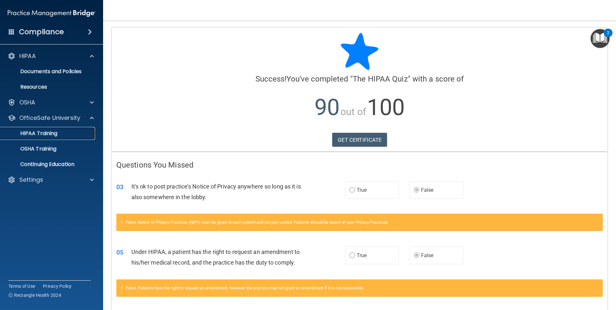
click at [52, 135] on p "HIPAA Training" at bounding box center [30, 133] width 53 height 6
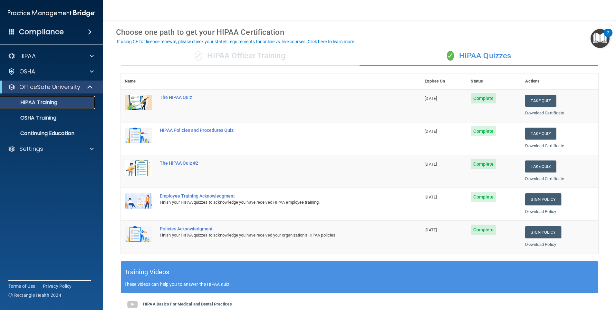
scroll to position [64, 0]
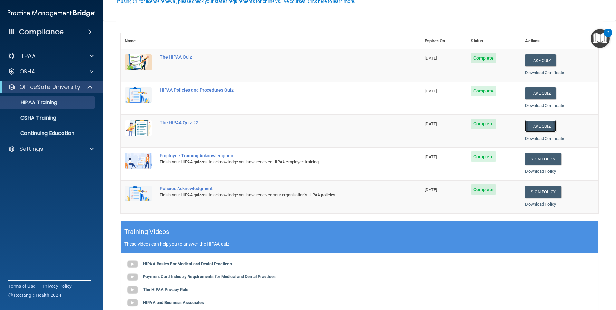
click at [536, 125] on button "Take Quiz" at bounding box center [540, 126] width 31 height 12
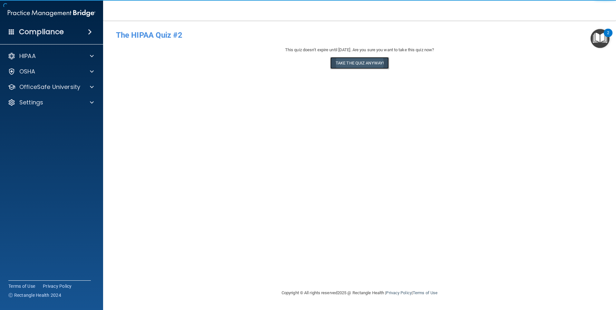
click at [351, 66] on button "Take the quiz anyway!" at bounding box center [359, 63] width 59 height 12
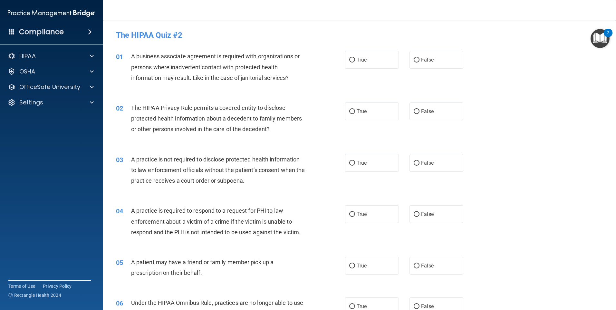
click at [346, 173] on div "03 A practice is not required to disclose protected health information to law e…" at bounding box center [230, 171] width 248 height 35
click at [356, 166] on label "True" at bounding box center [372, 163] width 54 height 18
click at [355, 166] on input "True" at bounding box center [352, 163] width 6 height 5
radio input "true"
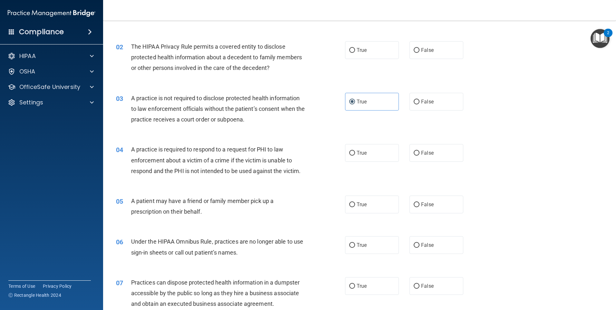
scroll to position [64, 0]
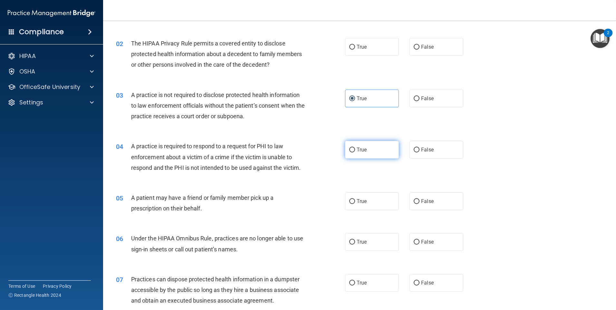
click at [367, 151] on label "True" at bounding box center [372, 150] width 54 height 18
click at [355, 151] on input "True" at bounding box center [352, 150] width 6 height 5
radio input "true"
click at [429, 202] on span "False" at bounding box center [427, 201] width 13 height 6
click at [419, 202] on input "False" at bounding box center [417, 201] width 6 height 5
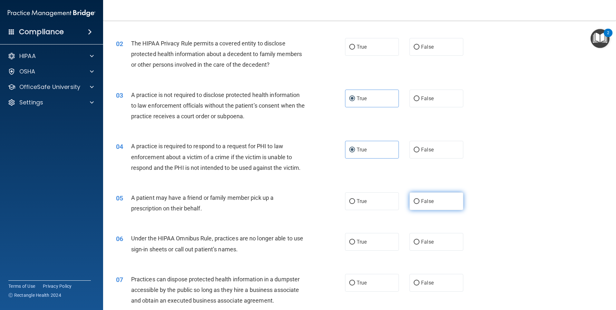
radio input "true"
click at [376, 205] on label "True" at bounding box center [372, 201] width 54 height 18
click at [355, 204] on input "True" at bounding box center [352, 201] width 6 height 5
radio input "true"
radio input "false"
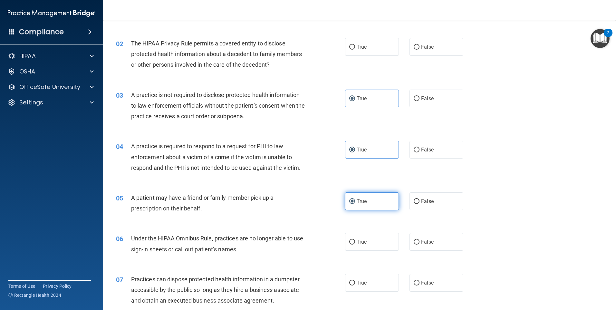
scroll to position [97, 0]
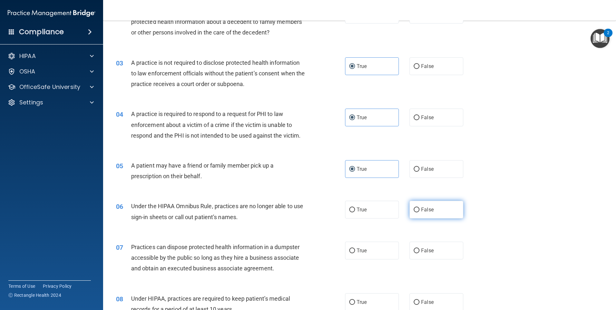
click at [411, 217] on label "False" at bounding box center [436, 210] width 54 height 18
click at [414, 212] on input "False" at bounding box center [417, 209] width 6 height 5
radio input "true"
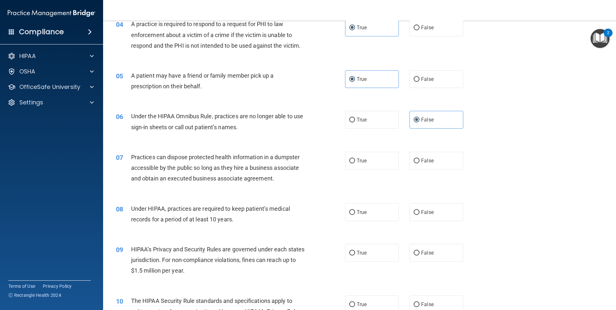
scroll to position [193, 0]
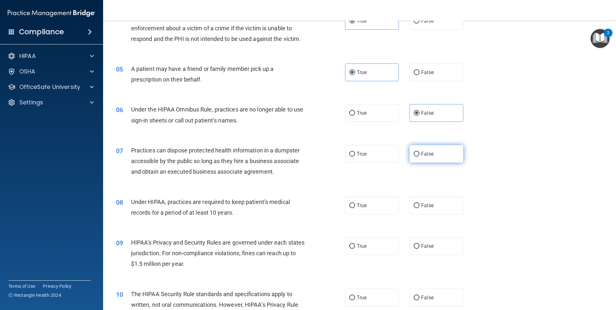
click at [419, 158] on label "False" at bounding box center [436, 154] width 54 height 18
click at [419, 157] on input "False" at bounding box center [417, 154] width 6 height 5
radio input "true"
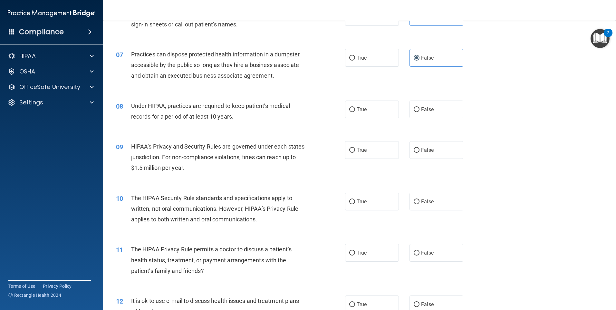
scroll to position [290, 0]
click at [386, 110] on label "True" at bounding box center [372, 109] width 54 height 18
click at [355, 110] on input "True" at bounding box center [352, 109] width 6 height 5
radio input "true"
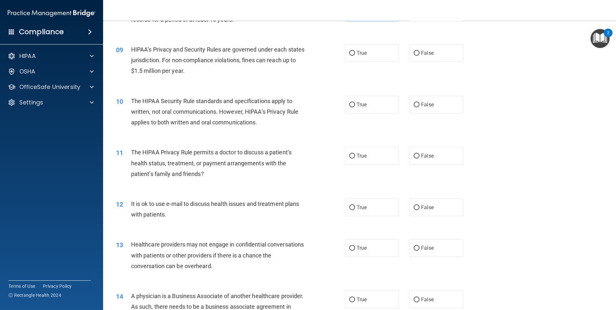
scroll to position [387, 0]
click at [365, 106] on label "True" at bounding box center [372, 104] width 54 height 18
click at [355, 106] on input "True" at bounding box center [352, 104] width 6 height 5
radio input "true"
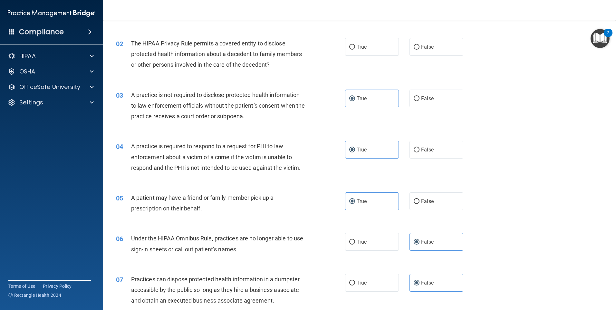
scroll to position [0, 0]
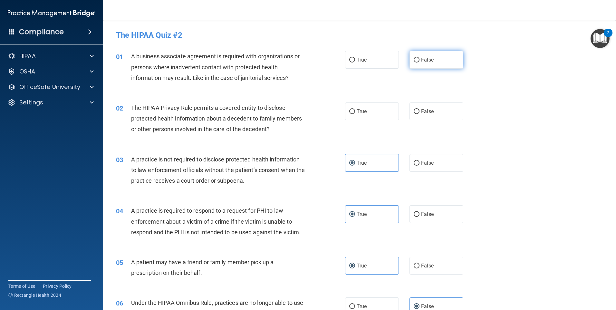
click at [442, 66] on label "False" at bounding box center [436, 60] width 54 height 18
click at [419, 62] on input "False" at bounding box center [417, 60] width 6 height 5
radio input "true"
click at [417, 120] on label "False" at bounding box center [436, 111] width 54 height 18
click at [417, 114] on input "False" at bounding box center [417, 111] width 6 height 5
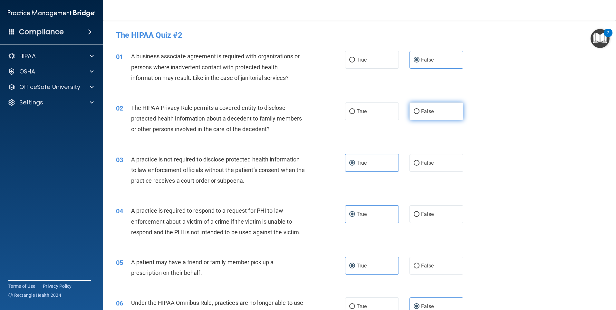
radio input "true"
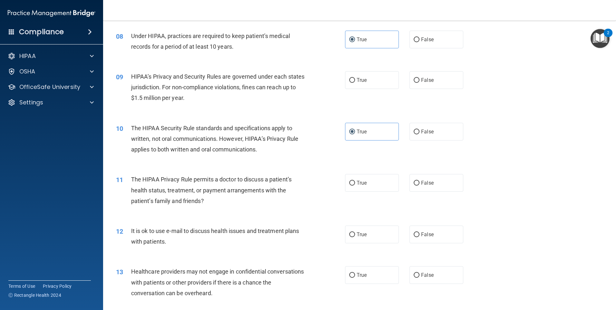
scroll to position [387, 0]
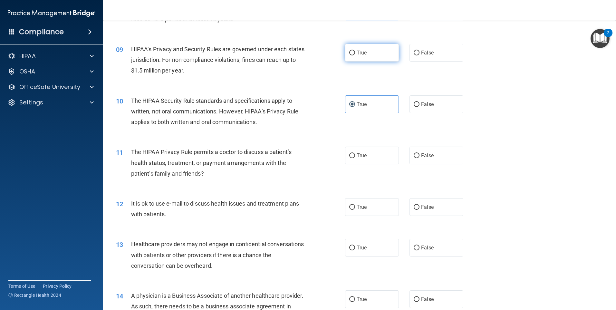
click at [365, 53] on label "True" at bounding box center [372, 53] width 54 height 18
click at [355, 53] on input "True" at bounding box center [352, 53] width 6 height 5
radio input "true"
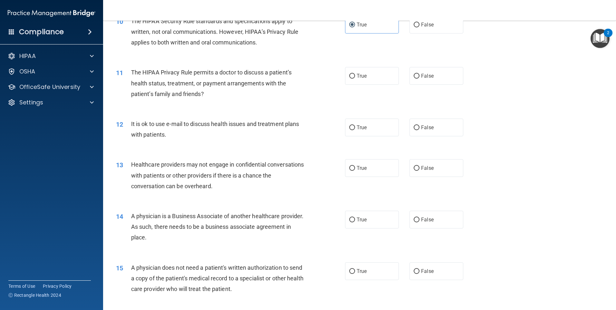
scroll to position [451, 0]
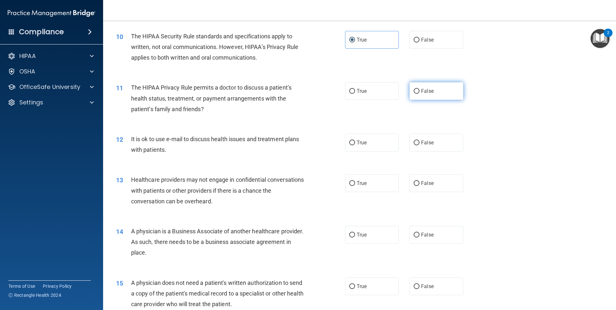
click at [422, 95] on label "False" at bounding box center [436, 91] width 54 height 18
click at [419, 94] on input "False" at bounding box center [417, 91] width 6 height 5
radio input "true"
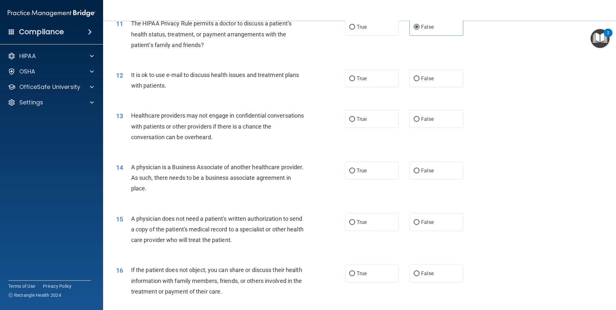
scroll to position [515, 0]
click at [368, 79] on label "True" at bounding box center [372, 78] width 54 height 18
click at [355, 79] on input "True" at bounding box center [352, 78] width 6 height 5
radio input "true"
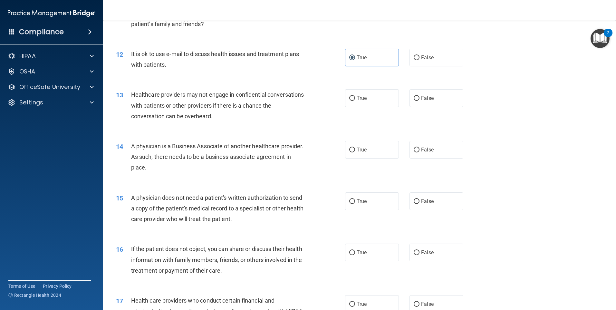
scroll to position [548, 0]
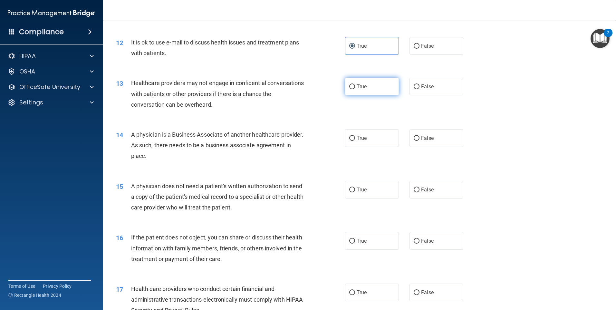
click at [373, 88] on label "True" at bounding box center [372, 87] width 54 height 18
click at [355, 88] on input "True" at bounding box center [352, 86] width 6 height 5
radio input "true"
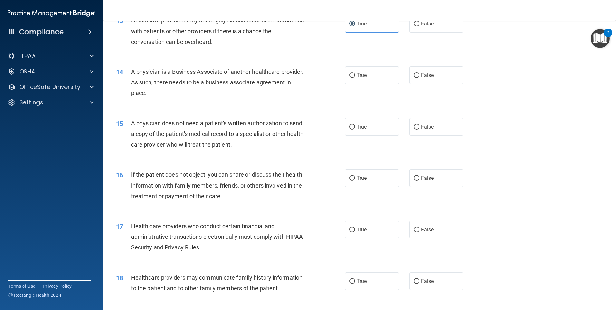
scroll to position [612, 0]
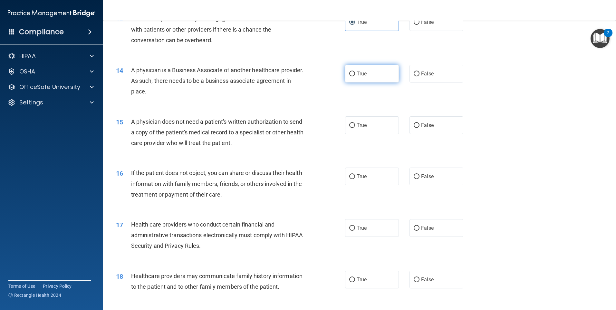
click at [357, 76] on span "True" at bounding box center [362, 74] width 10 height 6
click at [354, 76] on input "True" at bounding box center [352, 74] width 6 height 5
radio input "true"
click at [354, 126] on label "True" at bounding box center [372, 125] width 54 height 18
click at [354, 126] on input "True" at bounding box center [352, 125] width 6 height 5
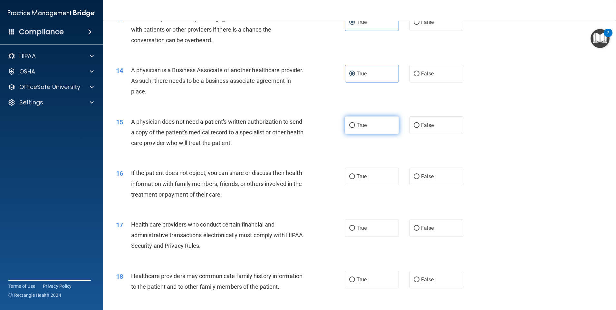
radio input "true"
click at [434, 173] on label "False" at bounding box center [436, 176] width 54 height 18
click at [419, 174] on input "False" at bounding box center [417, 176] width 6 height 5
radio input "true"
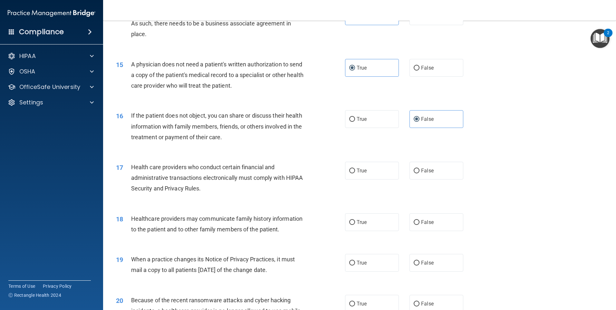
scroll to position [676, 0]
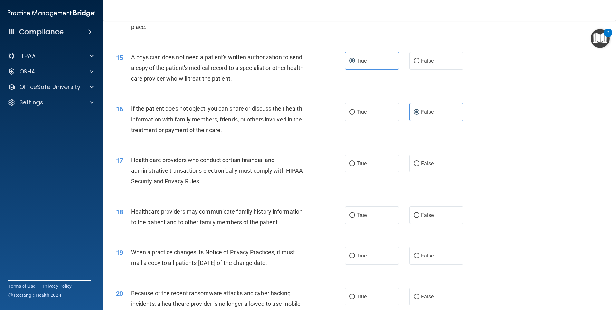
click at [349, 174] on div "17 Health care providers who conduct certain financial and administrative trans…" at bounding box center [230, 172] width 248 height 35
click at [353, 169] on label "True" at bounding box center [372, 164] width 54 height 18
click at [353, 166] on input "True" at bounding box center [352, 163] width 6 height 5
radio input "true"
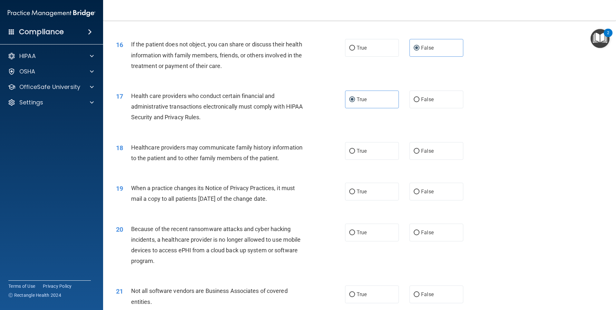
scroll to position [741, 0]
click at [422, 151] on span "False" at bounding box center [427, 151] width 13 height 6
click at [419, 151] on input "False" at bounding box center [417, 150] width 6 height 5
radio input "true"
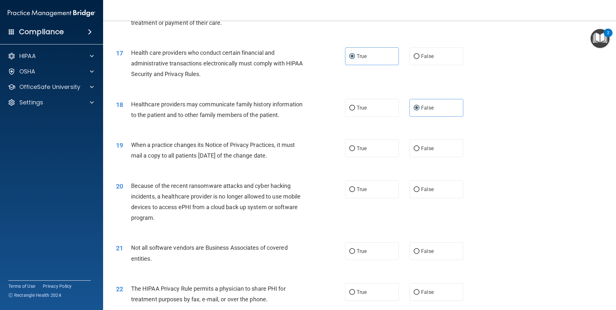
scroll to position [805, 0]
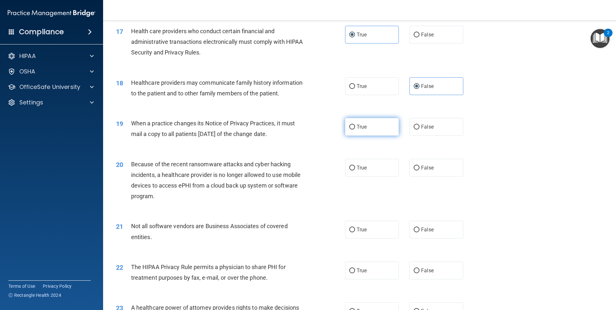
click at [367, 123] on label "True" at bounding box center [372, 127] width 54 height 18
click at [355, 125] on input "True" at bounding box center [352, 127] width 6 height 5
radio input "true"
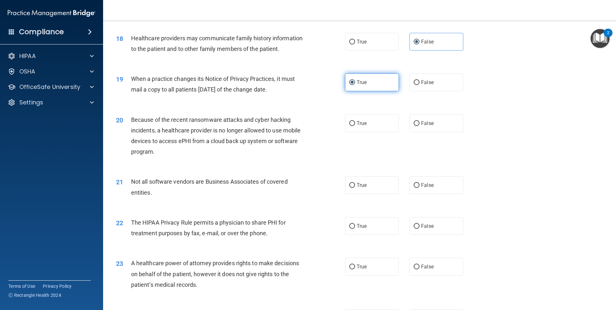
scroll to position [870, 0]
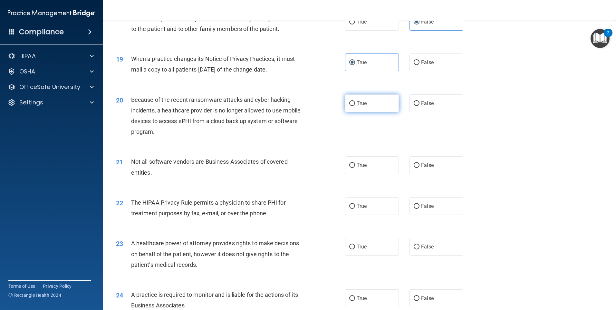
click at [359, 107] on label "True" at bounding box center [372, 103] width 54 height 18
click at [355, 106] on input "True" at bounding box center [352, 103] width 6 height 5
radio input "true"
click at [380, 162] on label "True" at bounding box center [372, 165] width 54 height 18
click at [355, 163] on input "True" at bounding box center [352, 165] width 6 height 5
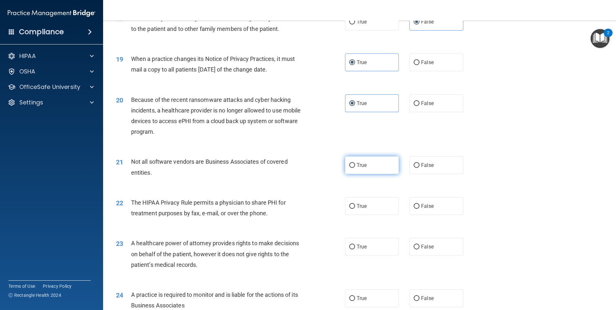
radio input "true"
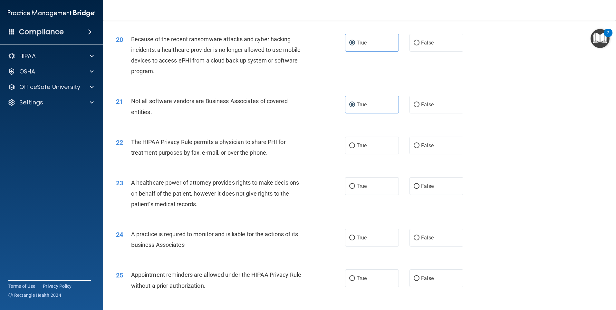
scroll to position [934, 0]
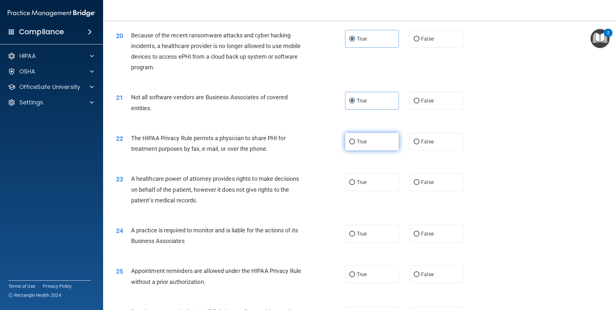
click at [361, 135] on label "True" at bounding box center [372, 142] width 54 height 18
click at [355, 139] on input "True" at bounding box center [352, 141] width 6 height 5
radio input "true"
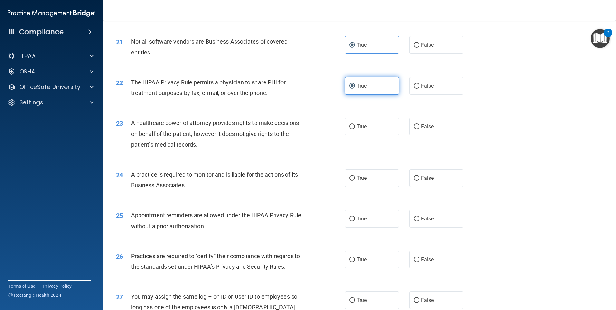
scroll to position [998, 0]
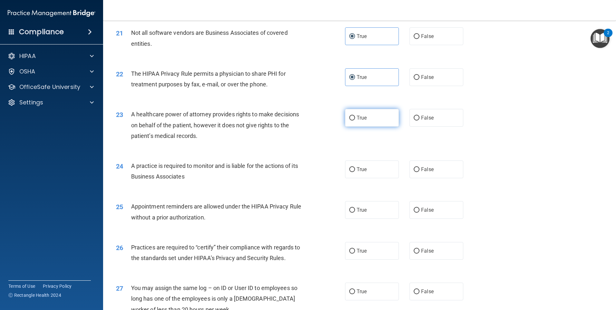
click at [372, 120] on label "True" at bounding box center [372, 118] width 54 height 18
click at [355, 120] on input "True" at bounding box center [352, 118] width 6 height 5
radio input "true"
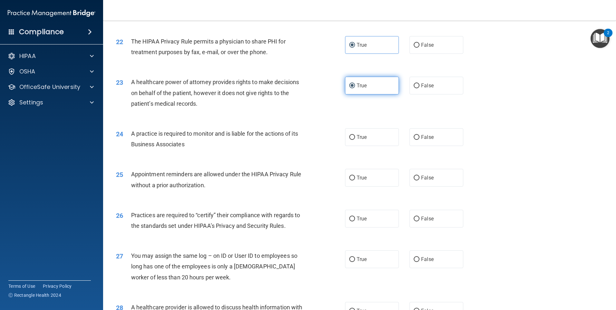
scroll to position [1063, 0]
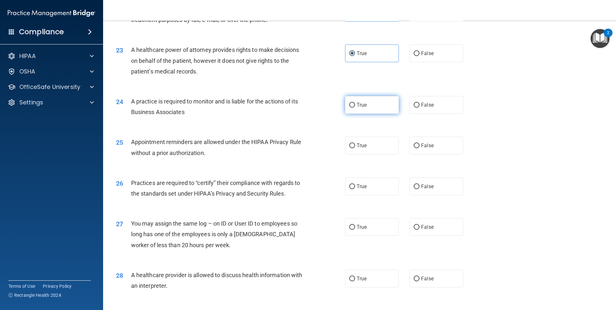
click at [378, 109] on label "True" at bounding box center [372, 105] width 54 height 18
click at [355, 108] on input "True" at bounding box center [352, 105] width 6 height 5
radio input "true"
click at [350, 146] on input "True" at bounding box center [352, 145] width 6 height 5
radio input "true"
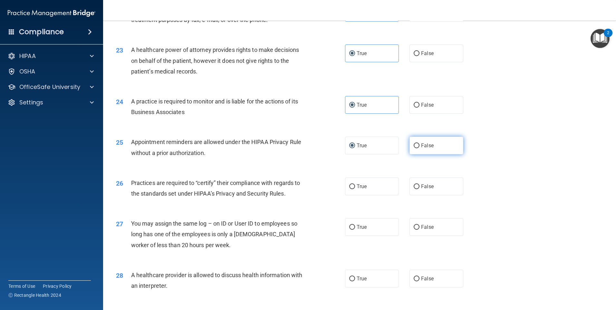
click at [428, 146] on span "False" at bounding box center [427, 145] width 13 height 6
click at [419, 146] on input "False" at bounding box center [417, 145] width 6 height 5
radio input "true"
radio input "false"
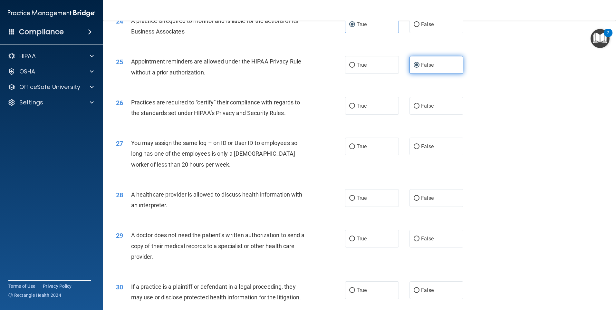
scroll to position [1160, 0]
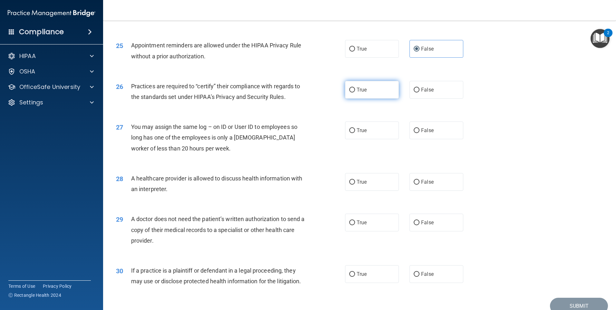
click at [382, 89] on label "True" at bounding box center [372, 90] width 54 height 18
click at [355, 89] on input "True" at bounding box center [352, 90] width 6 height 5
radio input "true"
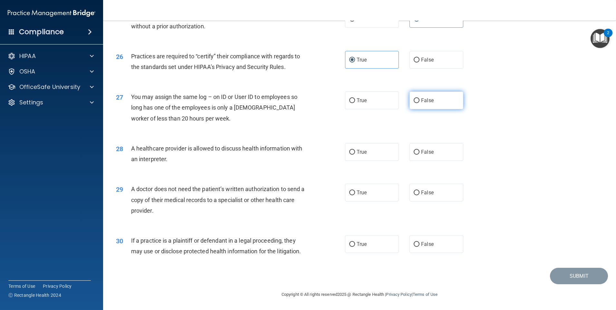
click at [416, 101] on input "False" at bounding box center [417, 100] width 6 height 5
radio input "true"
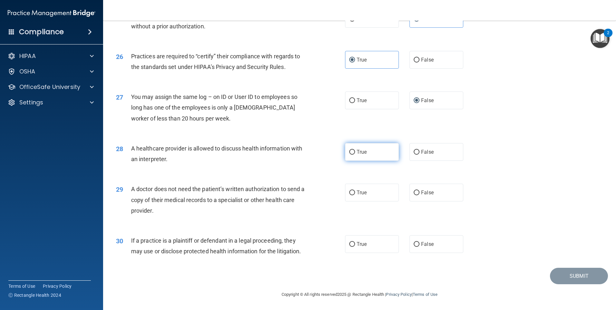
click at [382, 156] on label "True" at bounding box center [372, 152] width 54 height 18
click at [355, 155] on input "True" at bounding box center [352, 152] width 6 height 5
radio input "true"
click at [358, 200] on label "True" at bounding box center [372, 193] width 54 height 18
click at [355, 195] on input "True" at bounding box center [352, 192] width 6 height 5
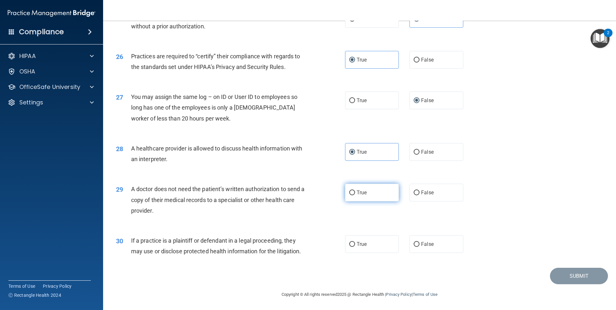
radio input "true"
click at [435, 242] on label "False" at bounding box center [436, 244] width 54 height 18
click at [419, 242] on input "False" at bounding box center [417, 244] width 6 height 5
radio input "true"
click at [557, 274] on button "Submit" at bounding box center [579, 276] width 58 height 16
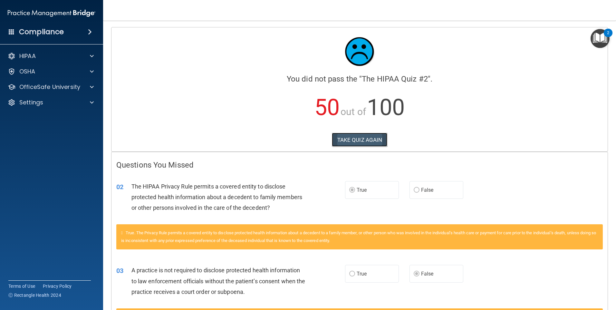
click at [370, 135] on button "TAKE QUIZ AGAIN" at bounding box center [360, 140] width 56 height 14
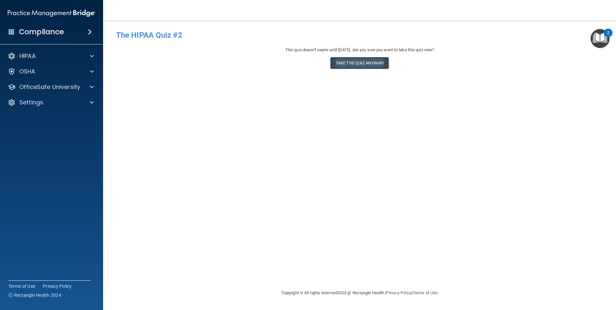
click at [361, 62] on button "Take the quiz anyway!" at bounding box center [359, 63] width 59 height 12
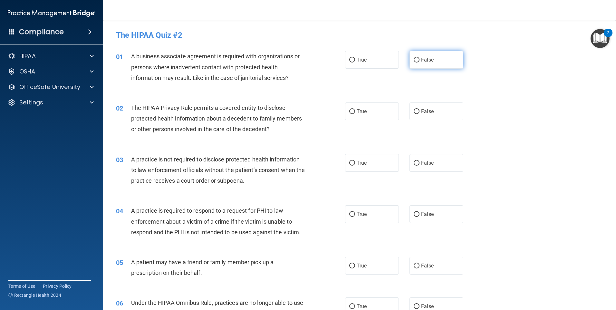
click at [414, 64] on label "False" at bounding box center [436, 60] width 54 height 18
click at [414, 62] on input "False" at bounding box center [417, 60] width 6 height 5
radio input "true"
click at [365, 100] on div "02 The HIPAA Privacy Rule permits a covered entity to disclose protected health…" at bounding box center [359, 120] width 497 height 52
click at [364, 103] on label "True" at bounding box center [372, 111] width 54 height 18
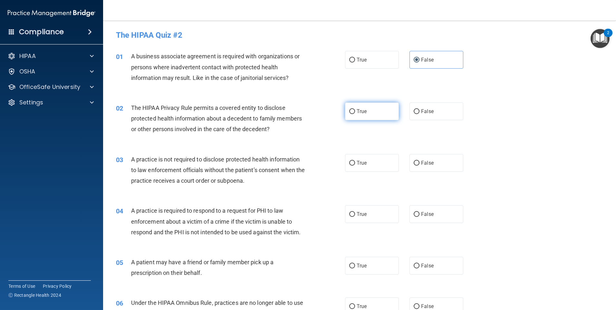
click at [355, 109] on input "True" at bounding box center [352, 111] width 6 height 5
radio input "true"
click at [419, 166] on label "False" at bounding box center [436, 163] width 54 height 18
click at [419, 166] on input "False" at bounding box center [417, 163] width 6 height 5
radio input "true"
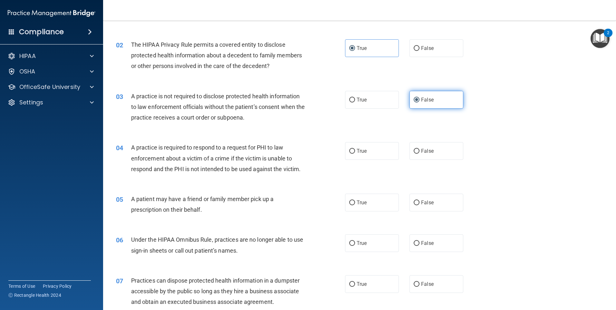
scroll to position [64, 0]
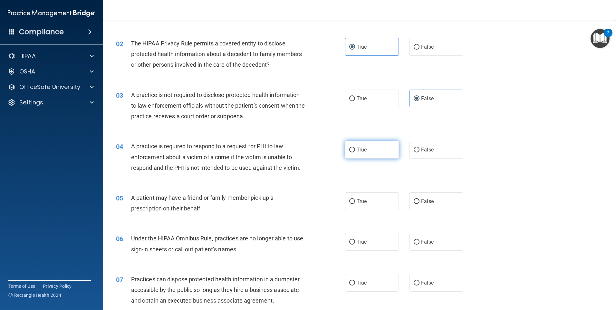
click at [352, 154] on label "True" at bounding box center [372, 150] width 54 height 18
click at [352, 152] on input "True" at bounding box center [352, 150] width 6 height 5
radio input "true"
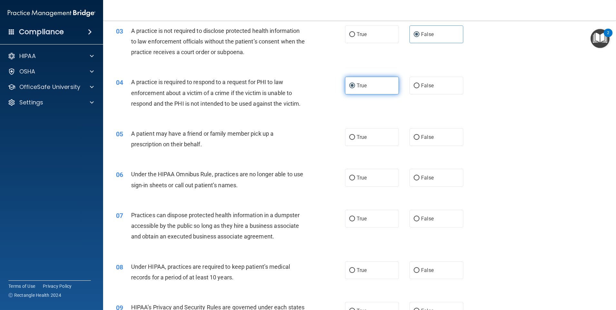
scroll to position [129, 0]
click at [418, 144] on label "False" at bounding box center [436, 137] width 54 height 18
click at [418, 139] on input "False" at bounding box center [417, 137] width 6 height 5
radio input "true"
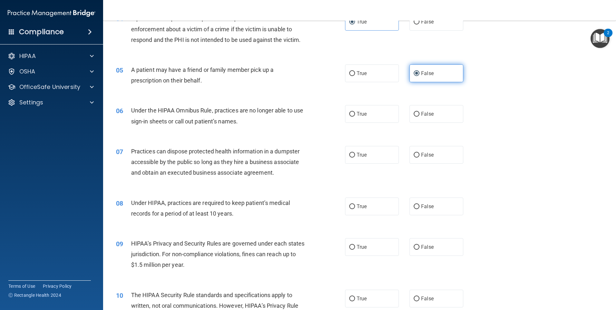
scroll to position [193, 0]
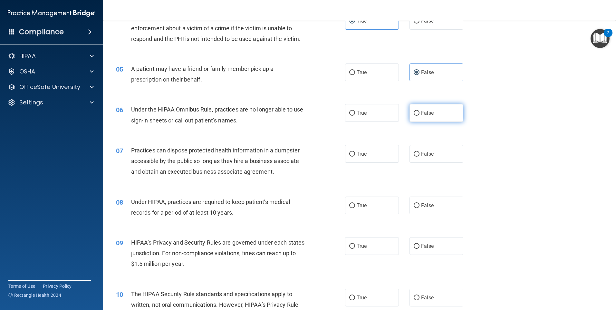
click at [421, 119] on label "False" at bounding box center [436, 113] width 54 height 18
click at [419, 116] on input "False" at bounding box center [417, 113] width 6 height 5
radio input "true"
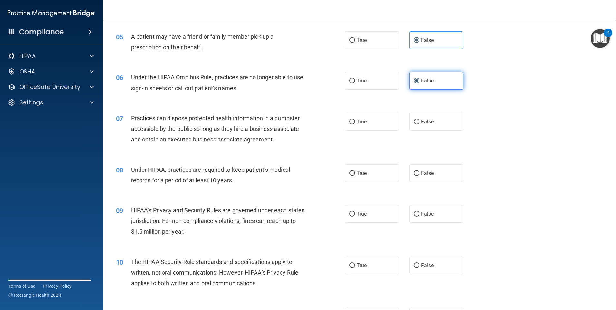
scroll to position [258, 0]
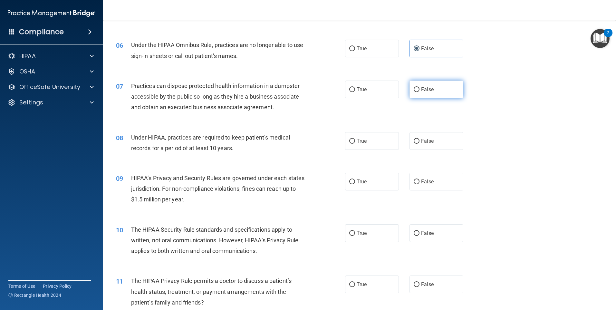
click at [414, 92] on label "False" at bounding box center [436, 90] width 54 height 18
click at [414, 92] on input "False" at bounding box center [417, 89] width 6 height 5
radio input "true"
click at [419, 137] on label "False" at bounding box center [436, 141] width 54 height 18
click at [419, 139] on input "False" at bounding box center [417, 141] width 6 height 5
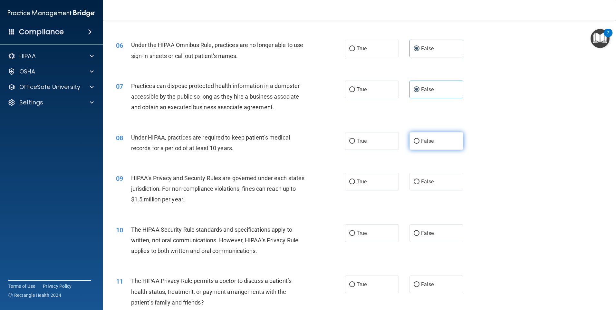
radio input "true"
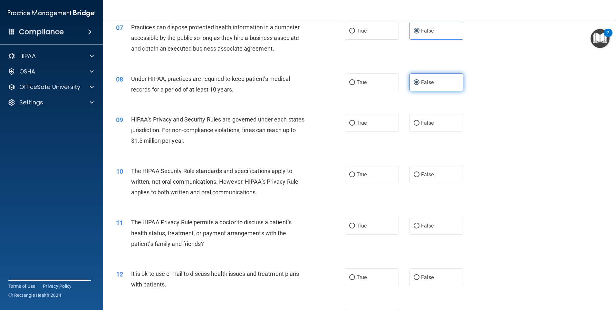
scroll to position [322, 0]
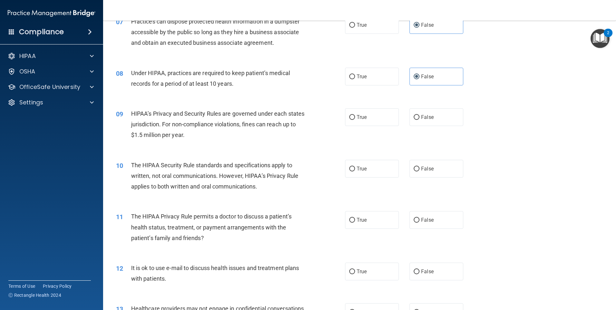
click at [423, 126] on div "09 HIPAA’s Privacy and Security Rules are governed under each states jurisdicti…" at bounding box center [359, 126] width 497 height 52
click at [424, 121] on label "False" at bounding box center [436, 117] width 54 height 18
click at [419, 120] on input "False" at bounding box center [417, 117] width 6 height 5
radio input "true"
click at [390, 176] on label "True" at bounding box center [372, 169] width 54 height 18
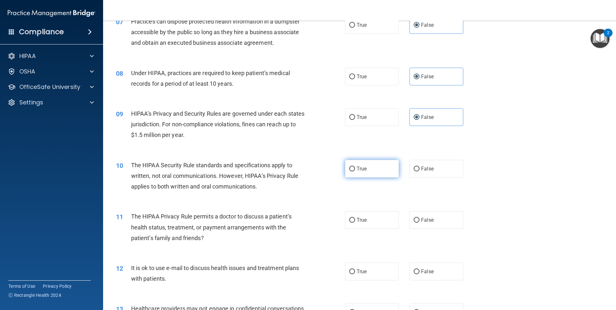
click at [355, 171] on input "True" at bounding box center [352, 169] width 6 height 5
radio input "true"
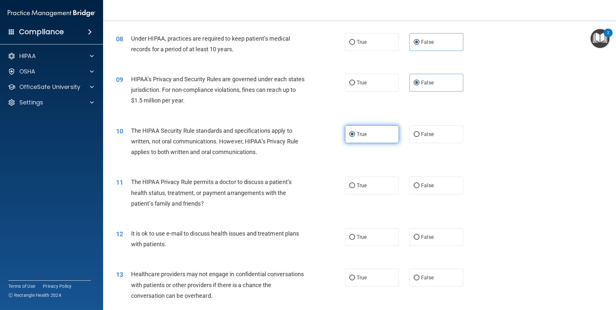
scroll to position [387, 0]
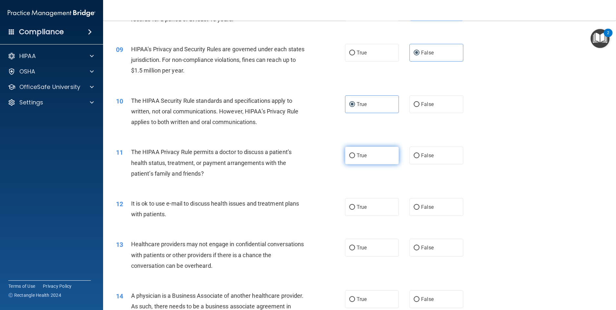
click at [369, 161] on label "True" at bounding box center [372, 156] width 54 height 18
click at [355, 158] on input "True" at bounding box center [352, 155] width 6 height 5
radio input "true"
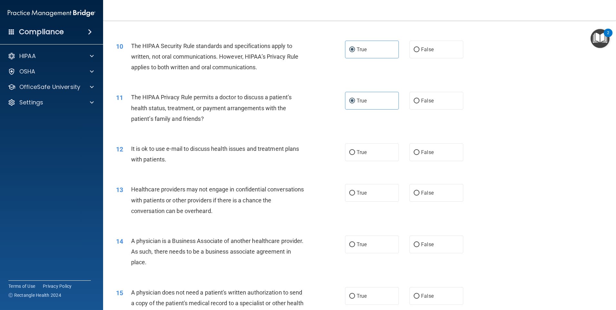
scroll to position [451, 0]
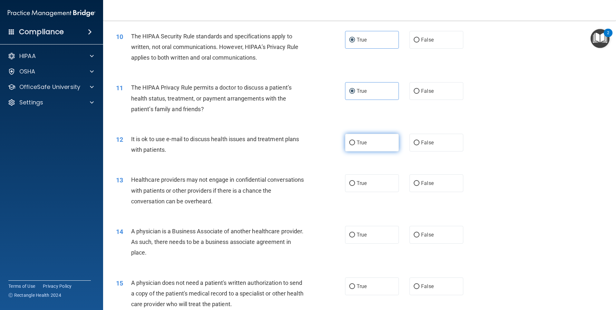
click at [348, 147] on label "True" at bounding box center [372, 143] width 54 height 18
click at [349, 145] on input "True" at bounding box center [352, 142] width 6 height 5
radio input "true"
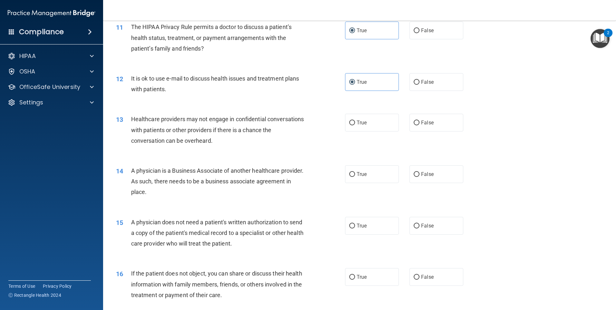
scroll to position [515, 0]
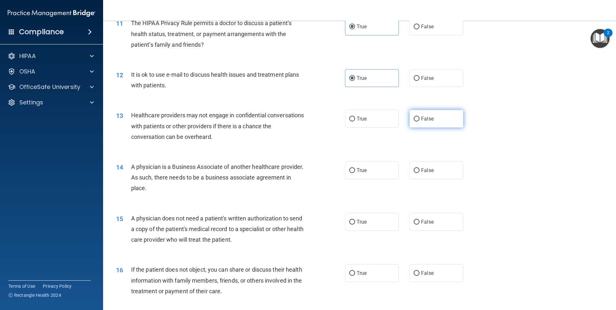
click at [415, 120] on input "False" at bounding box center [417, 119] width 6 height 5
radio input "true"
click at [421, 168] on span "False" at bounding box center [427, 170] width 13 height 6
click at [419, 168] on input "False" at bounding box center [417, 170] width 6 height 5
radio input "true"
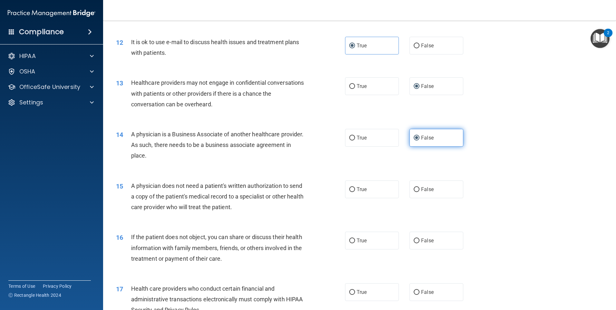
scroll to position [580, 0]
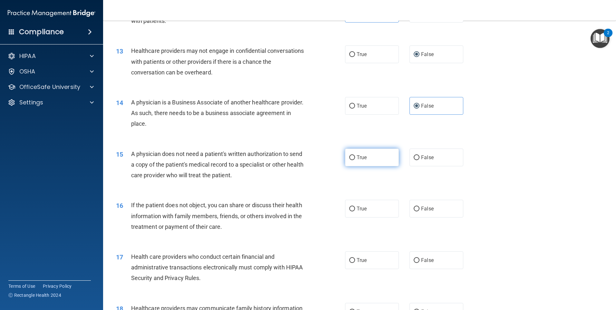
click at [366, 162] on label "True" at bounding box center [372, 157] width 54 height 18
click at [355, 160] on input "True" at bounding box center [352, 157] width 6 height 5
radio input "true"
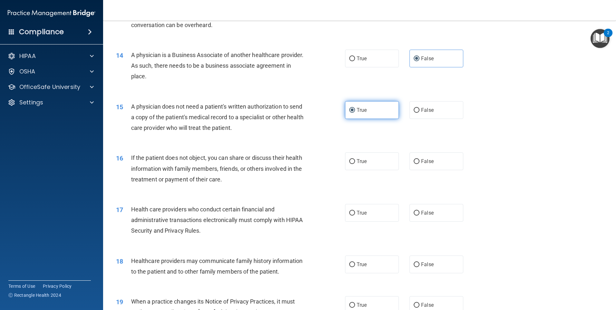
scroll to position [644, 0]
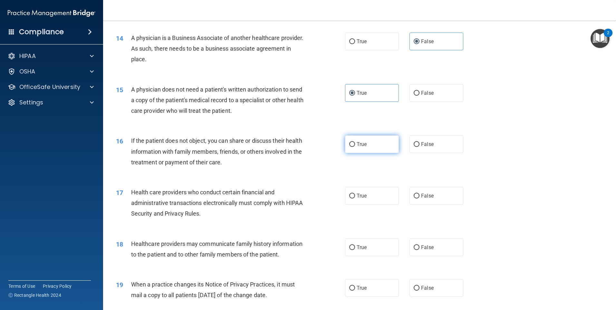
click at [379, 144] on label "True" at bounding box center [372, 144] width 54 height 18
click at [355, 144] on input "True" at bounding box center [352, 144] width 6 height 5
radio input "true"
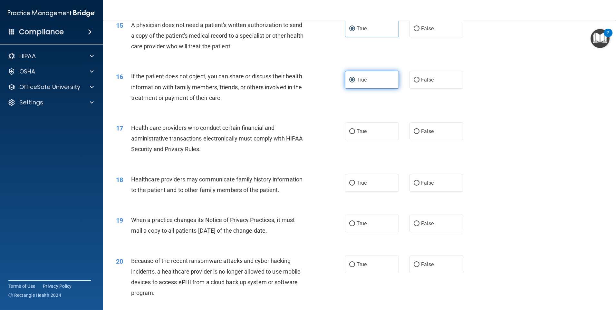
scroll to position [741, 0]
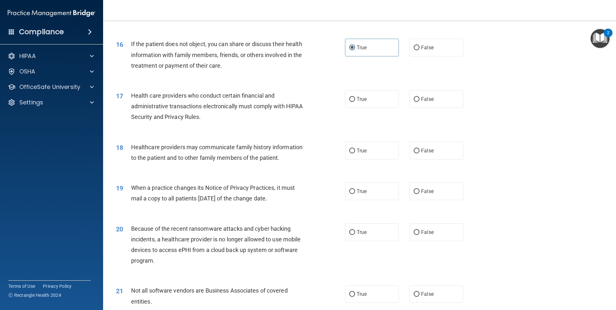
drag, startPoint x: 369, startPoint y: 109, endPoint x: 371, endPoint y: 104, distance: 4.9
click at [369, 108] on div "17 Health care providers who conduct certain financial and administrative trans…" at bounding box center [359, 108] width 497 height 52
click at [371, 104] on label "True" at bounding box center [372, 99] width 54 height 18
click at [355, 102] on input "True" at bounding box center [352, 99] width 6 height 5
radio input "true"
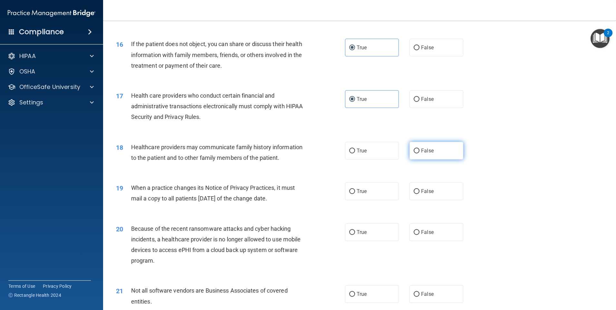
click at [440, 159] on label "False" at bounding box center [436, 151] width 54 height 18
click at [419, 153] on input "False" at bounding box center [417, 150] width 6 height 5
radio input "true"
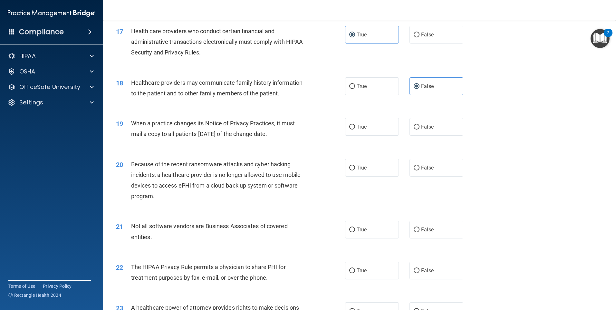
scroll to position [837, 0]
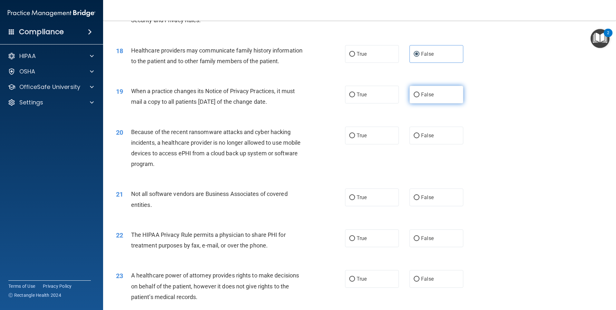
click at [450, 97] on label "False" at bounding box center [436, 95] width 54 height 18
click at [419, 97] on input "False" at bounding box center [417, 94] width 6 height 5
radio input "true"
click at [423, 125] on div "20 Because of the recent ransomware attacks and cyber hacking incidents, a heal…" at bounding box center [359, 150] width 497 height 62
click at [422, 131] on label "False" at bounding box center [436, 136] width 54 height 18
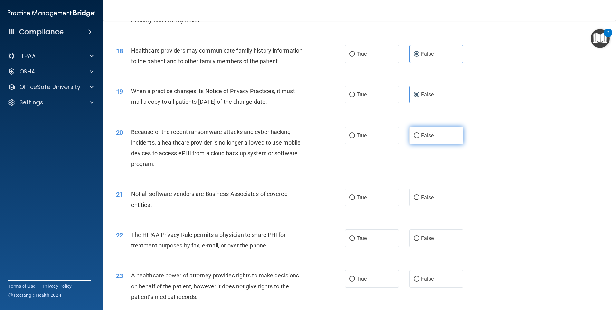
click at [419, 133] on input "False" at bounding box center [417, 135] width 6 height 5
radio input "true"
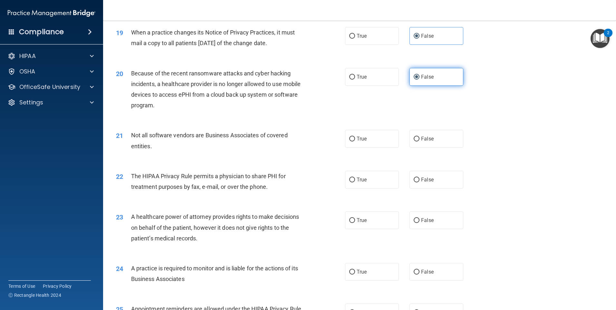
scroll to position [902, 0]
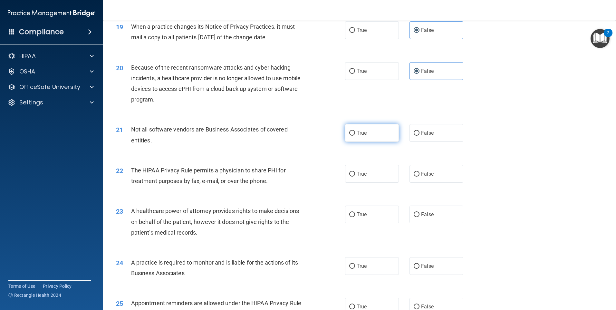
click at [373, 127] on label "True" at bounding box center [372, 133] width 54 height 18
click at [355, 131] on input "True" at bounding box center [352, 133] width 6 height 5
radio input "true"
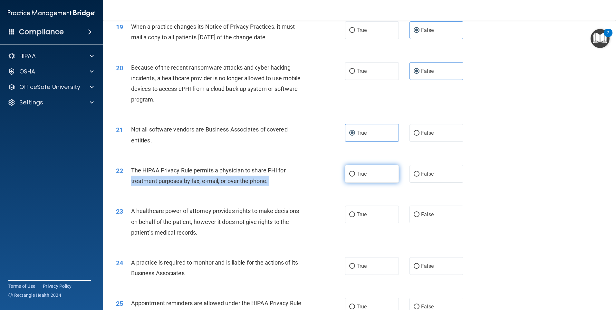
drag, startPoint x: 341, startPoint y: 168, endPoint x: 349, endPoint y: 168, distance: 7.7
click at [474, 165] on ng-form "22 The HIPAA Privacy Rule permits a physician to share PHI for treatment purpos…" at bounding box center [474, 165] width 0 height 0
drag, startPoint x: 349, startPoint y: 168, endPoint x: 375, endPoint y: 170, distance: 25.5
click at [375, 170] on label "True" at bounding box center [372, 174] width 54 height 18
click at [355, 172] on input "True" at bounding box center [352, 174] width 6 height 5
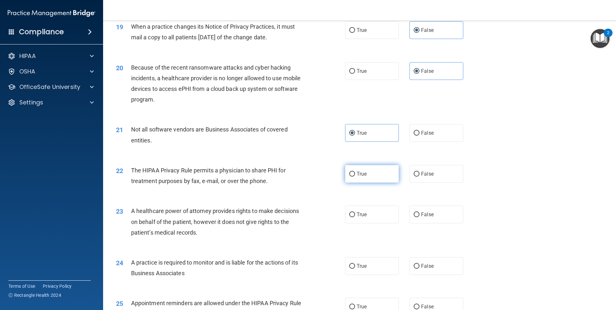
radio input "true"
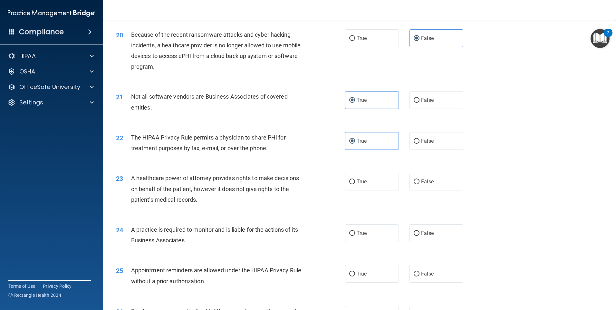
scroll to position [1031, 0]
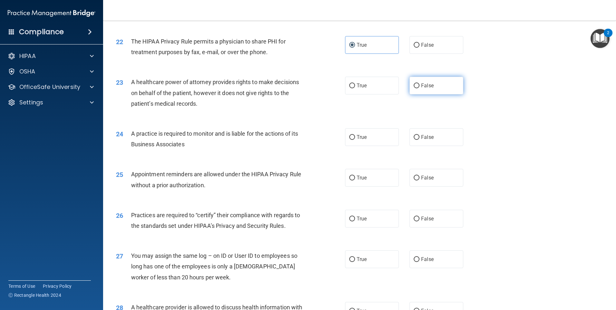
click at [429, 86] on span "False" at bounding box center [427, 85] width 13 height 6
click at [419, 86] on input "False" at bounding box center [417, 85] width 6 height 5
radio input "true"
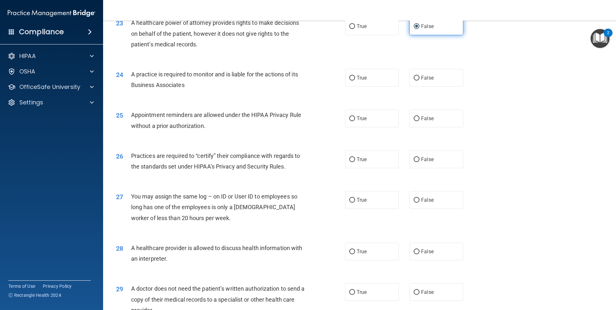
scroll to position [1095, 0]
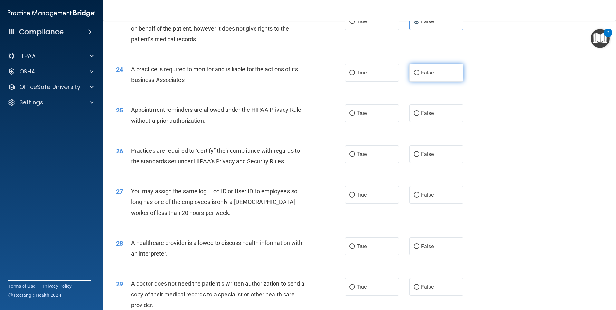
click at [423, 74] on span "False" at bounding box center [427, 73] width 13 height 6
click at [419, 74] on input "False" at bounding box center [417, 73] width 6 height 5
radio input "true"
click at [378, 114] on label "True" at bounding box center [372, 113] width 54 height 18
click at [355, 114] on input "True" at bounding box center [352, 113] width 6 height 5
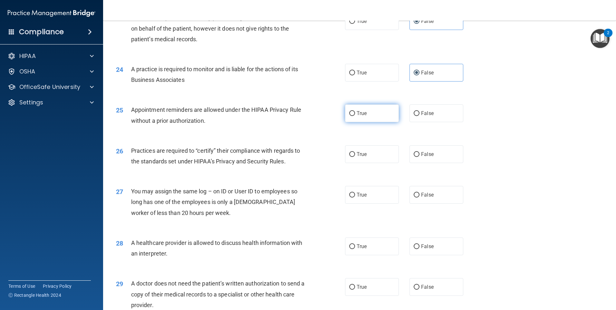
radio input "true"
click at [435, 156] on label "False" at bounding box center [436, 154] width 54 height 18
click at [419, 156] on input "False" at bounding box center [417, 154] width 6 height 5
radio input "true"
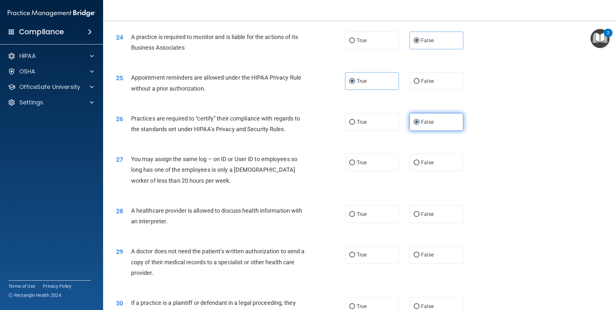
scroll to position [1160, 0]
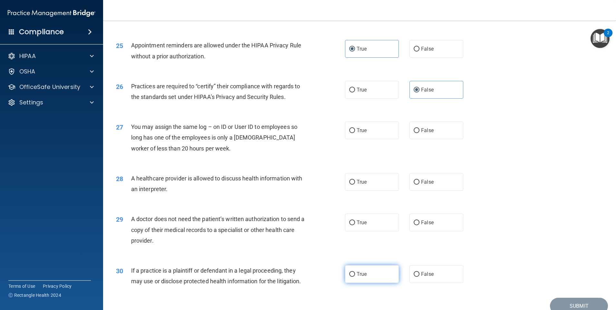
click at [378, 276] on label "True" at bounding box center [372, 274] width 54 height 18
click at [355, 276] on input "True" at bounding box center [352, 274] width 6 height 5
radio input "true"
click at [357, 220] on span "True" at bounding box center [362, 222] width 10 height 6
click at [354, 220] on input "True" at bounding box center [352, 222] width 6 height 5
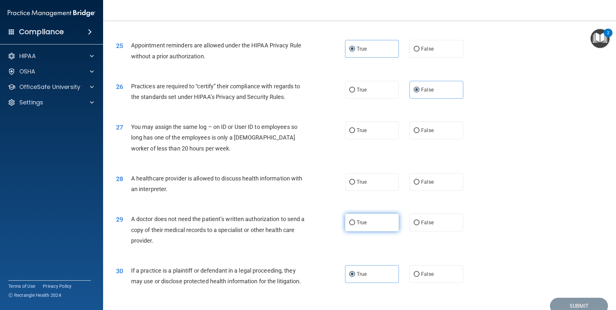
radio input "true"
click at [380, 180] on label "True" at bounding box center [372, 182] width 54 height 18
click at [355, 180] on input "True" at bounding box center [352, 182] width 6 height 5
radio input "true"
click at [423, 130] on span "False" at bounding box center [427, 130] width 13 height 6
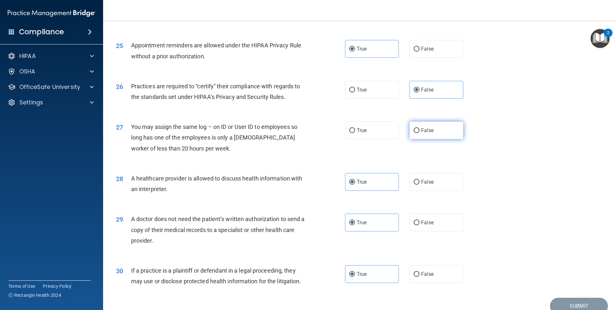
click at [419, 130] on input "False" at bounding box center [417, 130] width 6 height 5
radio input "true"
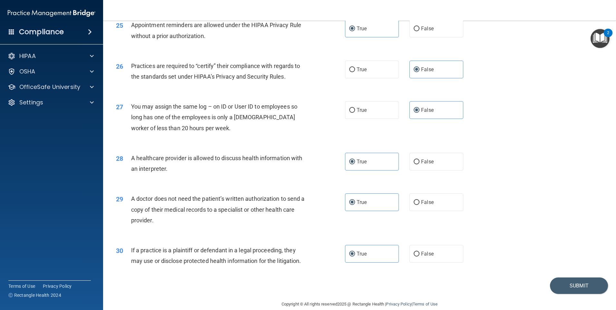
scroll to position [1190, 0]
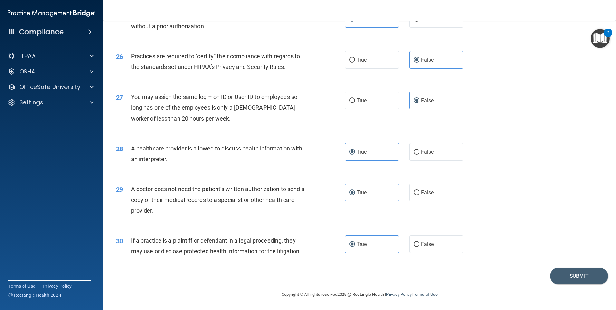
click at [571, 267] on div "30 If a practice is a plaintiff or defendant in a legal proceeding, they may us…" at bounding box center [359, 247] width 497 height 41
click at [573, 282] on button "Submit" at bounding box center [579, 276] width 58 height 16
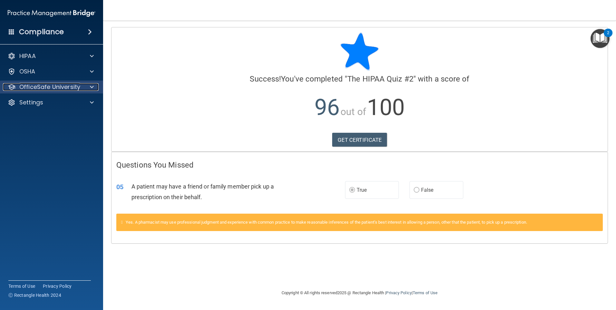
click at [59, 83] on p "OfficeSafe University" at bounding box center [49, 87] width 61 height 8
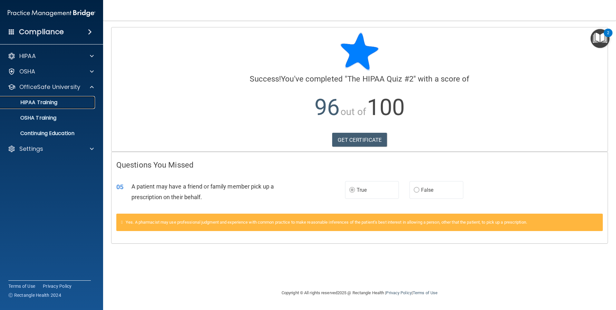
click at [48, 105] on p "HIPAA Training" at bounding box center [30, 102] width 53 height 6
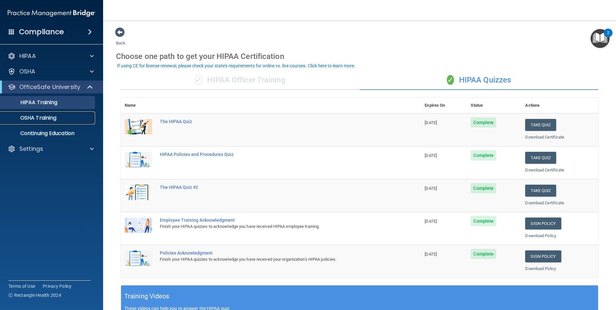
click at [21, 120] on p "OSHA Training" at bounding box center [30, 118] width 52 height 6
